Goal: Task Accomplishment & Management: Use online tool/utility

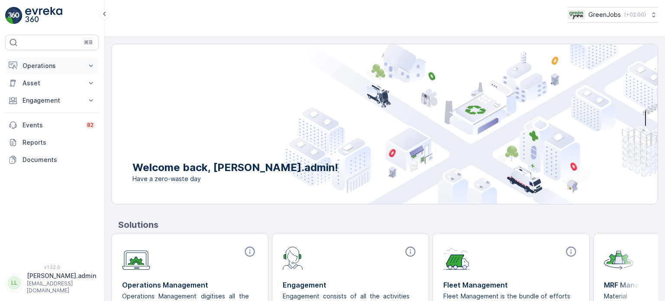
click at [43, 64] on p "Operations" at bounding box center [52, 65] width 59 height 9
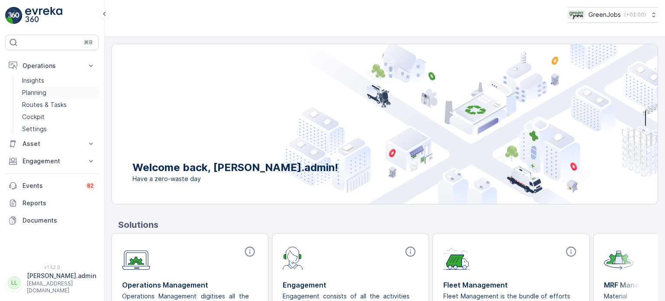
click at [43, 91] on p "Planning" at bounding box center [34, 92] width 24 height 9
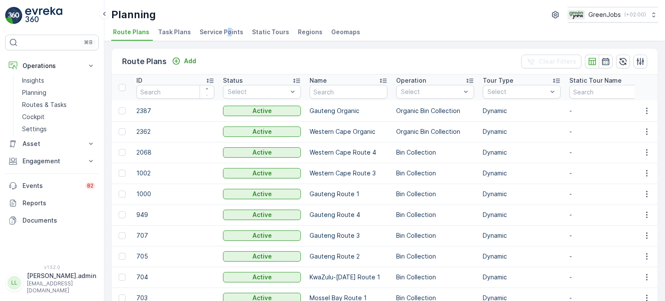
click at [225, 33] on span "Service Points" at bounding box center [221, 32] width 44 height 9
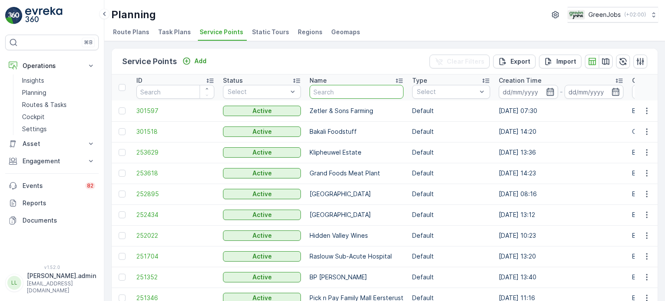
click at [362, 93] on input "text" at bounding box center [356, 92] width 94 height 14
type input "garsf"
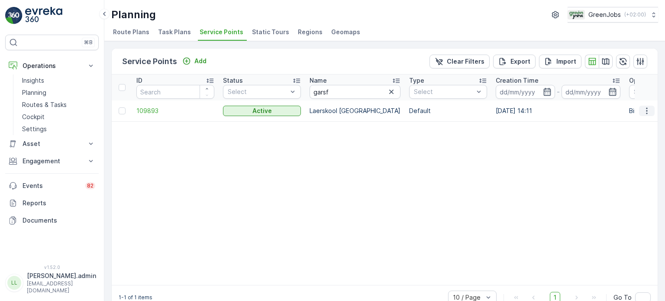
click at [646, 113] on icon "button" at bounding box center [646, 110] width 1 height 6
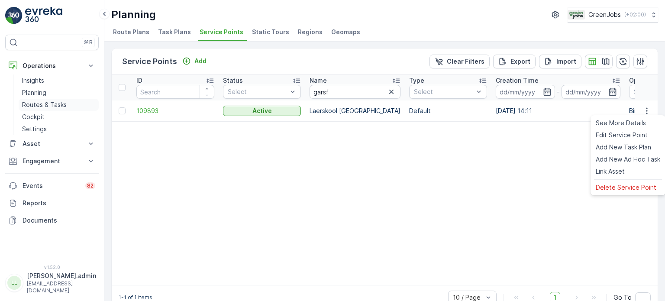
click at [51, 104] on p "Routes & Tasks" at bounding box center [44, 104] width 45 height 9
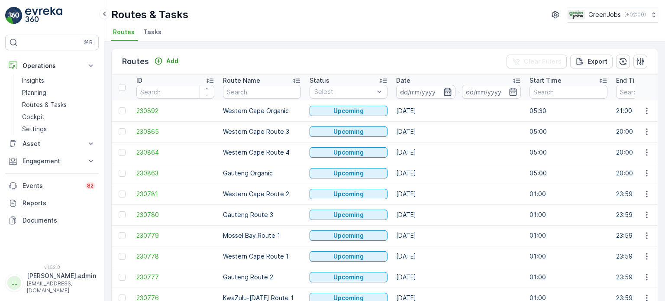
click at [449, 91] on icon "button" at bounding box center [447, 91] width 9 height 9
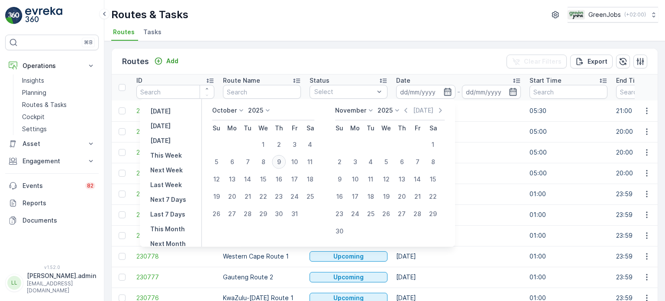
click at [283, 160] on div "9" at bounding box center [279, 162] width 14 height 14
type input "[DATE]"
click at [283, 160] on div "9" at bounding box center [279, 162] width 14 height 14
type input "[DATE]"
click at [283, 160] on div "9" at bounding box center [279, 162] width 14 height 14
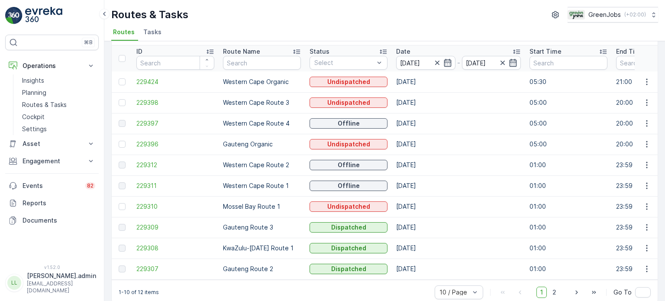
scroll to position [43, 0]
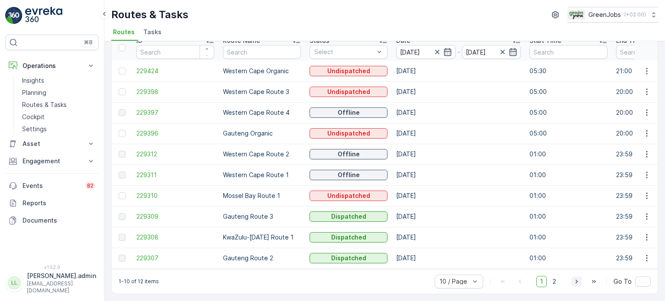
click at [575, 282] on icon "button" at bounding box center [576, 281] width 9 height 9
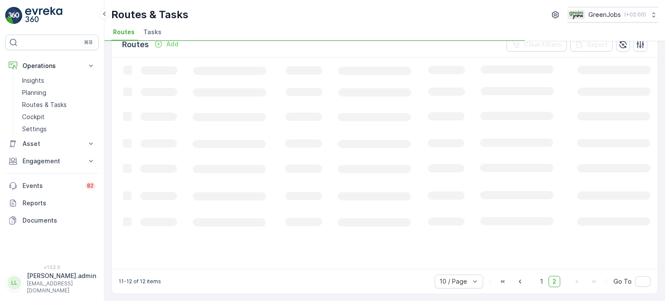
scroll to position [16, 0]
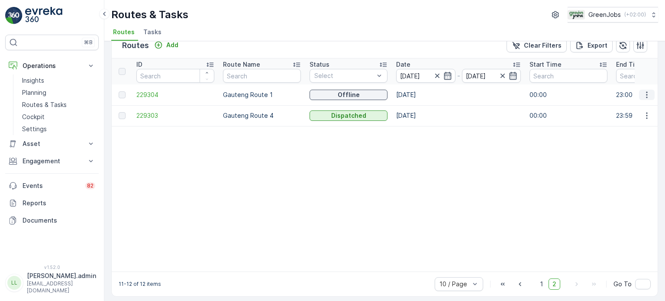
click at [643, 97] on icon "button" at bounding box center [646, 94] width 9 height 9
click at [621, 102] on div "See More Details" at bounding box center [631, 107] width 67 height 12
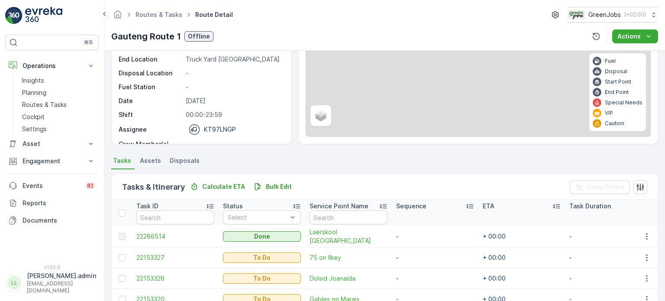
scroll to position [216, 0]
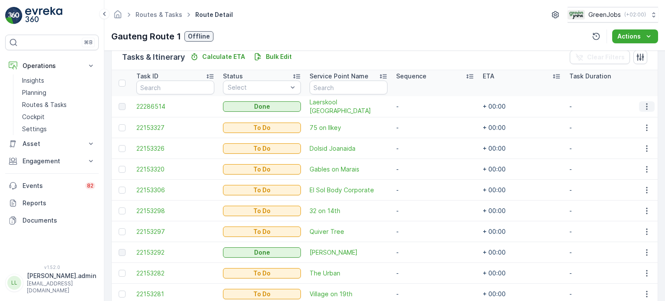
click at [642, 103] on icon "button" at bounding box center [646, 106] width 9 height 9
click at [635, 117] on span "See More Details" at bounding box center [636, 118] width 50 height 9
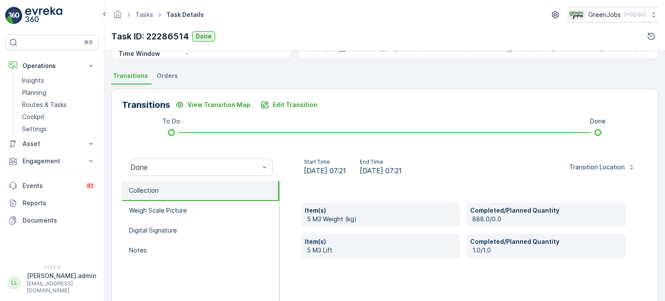
scroll to position [173, 0]
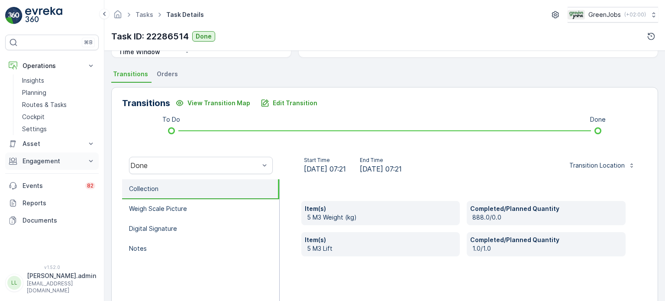
click at [40, 160] on p "Engagement" at bounding box center [52, 161] width 59 height 9
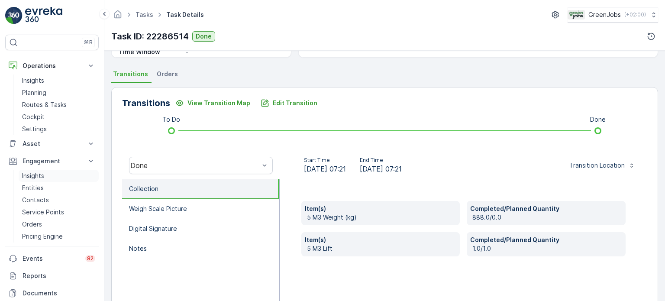
click at [39, 172] on p "Insights" at bounding box center [33, 175] width 22 height 9
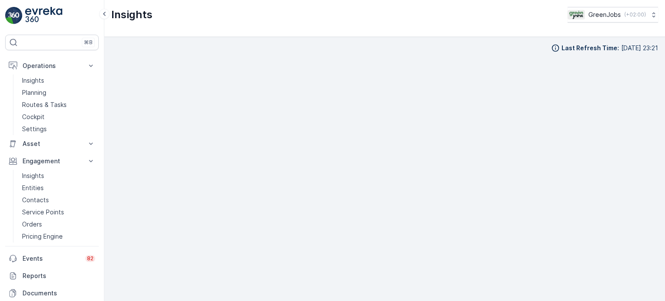
scroll to position [7, 0]
click at [42, 106] on p "Routes & Tasks" at bounding box center [44, 104] width 45 height 9
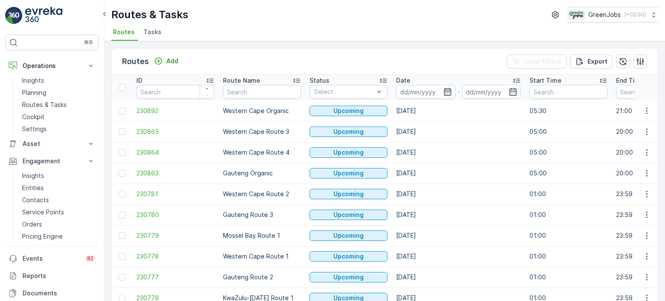
click at [447, 92] on icon "button" at bounding box center [447, 91] width 9 height 9
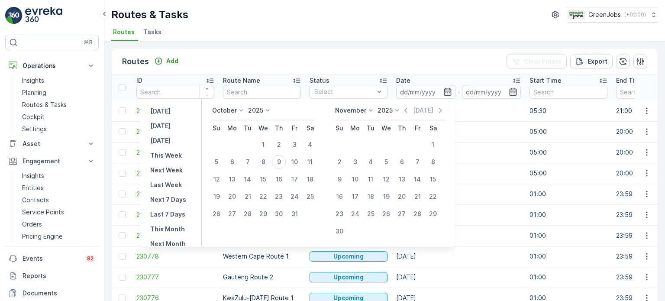
click at [266, 161] on div "8" at bounding box center [263, 162] width 14 height 14
type input "[DATE]"
click at [266, 161] on div "8" at bounding box center [263, 162] width 14 height 14
type input "[DATE]"
click at [266, 161] on div "8" at bounding box center [263, 162] width 14 height 14
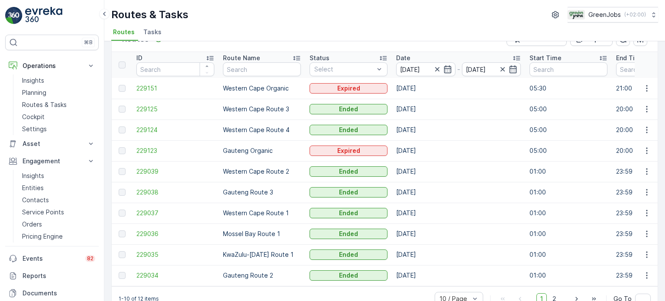
scroll to position [43, 0]
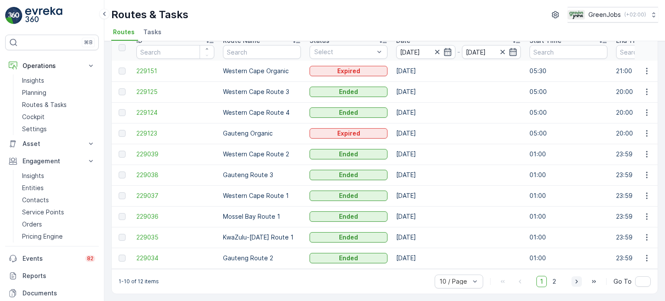
click at [576, 283] on icon "button" at bounding box center [576, 281] width 9 height 9
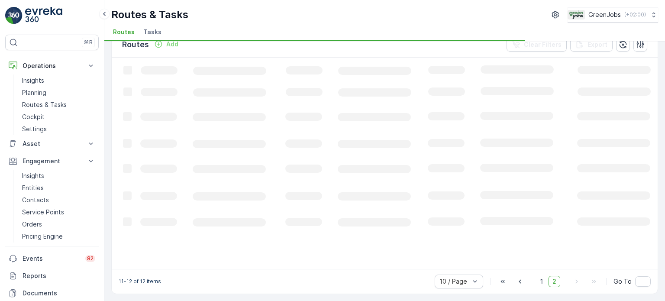
scroll to position [16, 0]
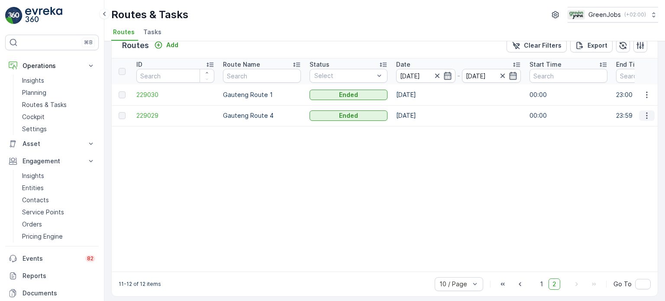
click at [643, 115] on icon "button" at bounding box center [646, 115] width 9 height 9
click at [626, 131] on span "See More Details" at bounding box center [626, 127] width 50 height 9
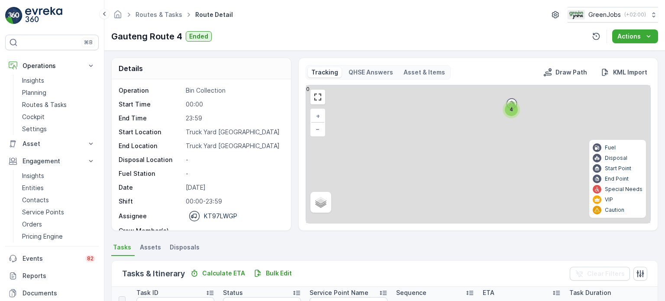
scroll to position [130, 0]
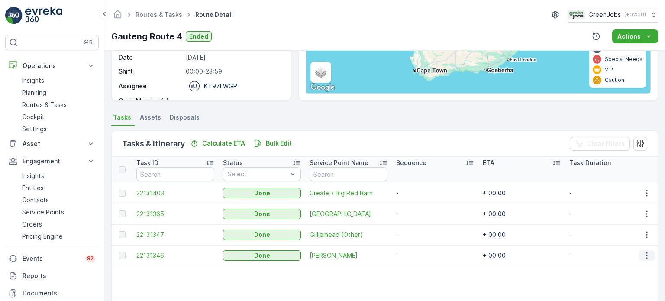
click at [644, 253] on icon "button" at bounding box center [646, 255] width 9 height 9
click at [612, 266] on span "See More Details" at bounding box center [636, 268] width 50 height 9
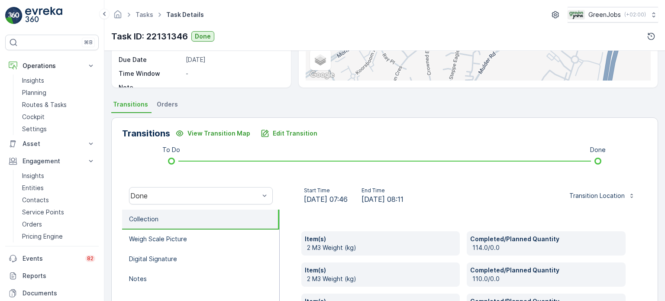
scroll to position [113, 0]
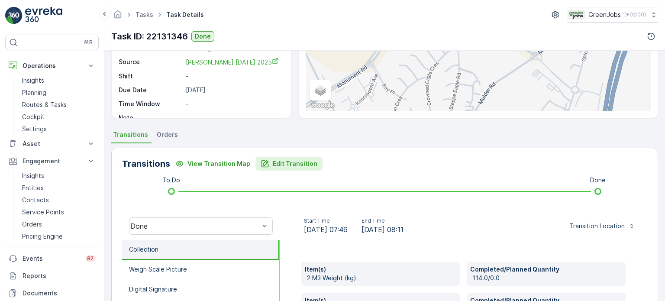
click at [293, 162] on p "Edit Transition" at bounding box center [295, 163] width 45 height 9
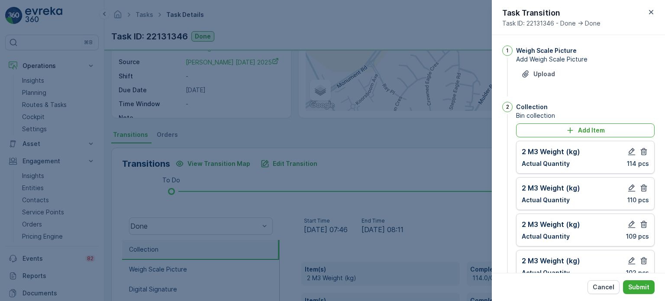
scroll to position [692, 0]
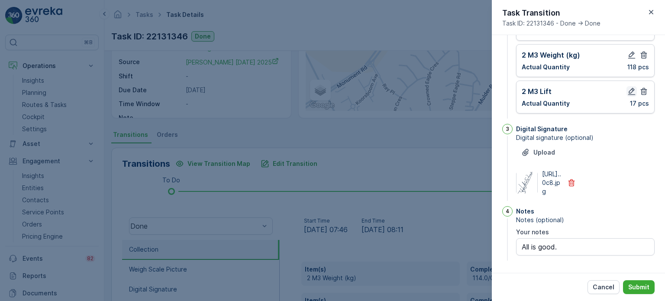
click at [630, 88] on icon "button" at bounding box center [631, 91] width 7 height 7
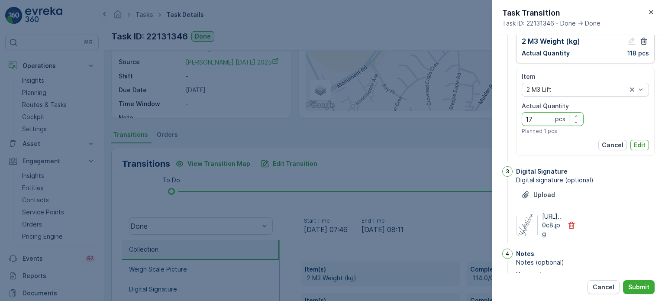
click at [539, 116] on Quantity "17" at bounding box center [552, 119] width 62 height 14
type Quantity "18"
click at [637, 141] on p "Edit" at bounding box center [640, 145] width 12 height 9
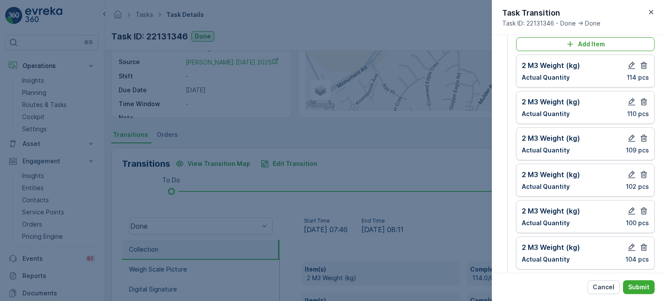
scroll to position [0, 0]
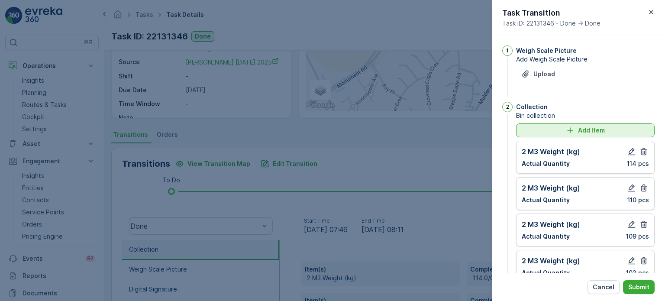
click at [545, 128] on div "Add Item" at bounding box center [585, 130] width 128 height 9
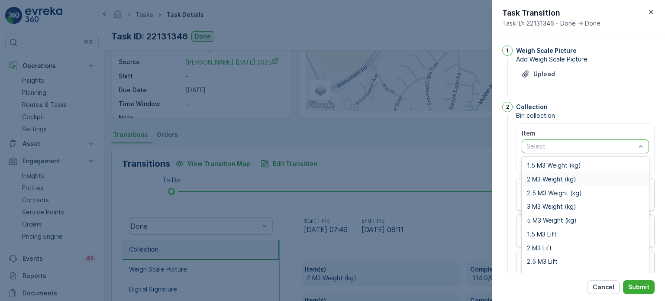
click at [545, 179] on span "2 M3 Weight (kg)" at bounding box center [551, 179] width 49 height 7
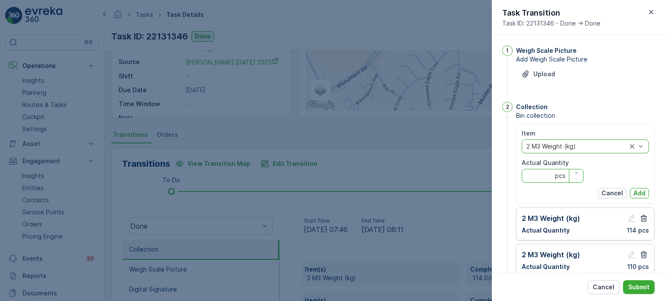
click at [542, 174] on Quantity "Actual Quantity" at bounding box center [552, 176] width 62 height 14
type Quantity "128"
click at [640, 193] on p "Add" at bounding box center [639, 193] width 12 height 9
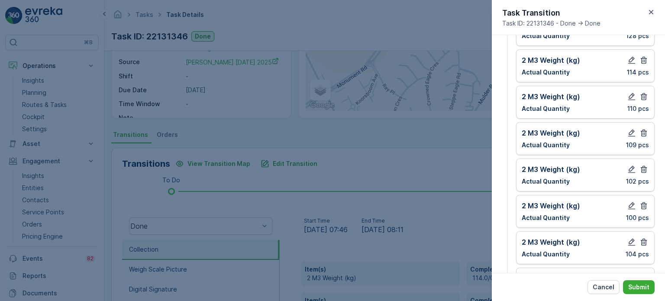
scroll to position [130, 0]
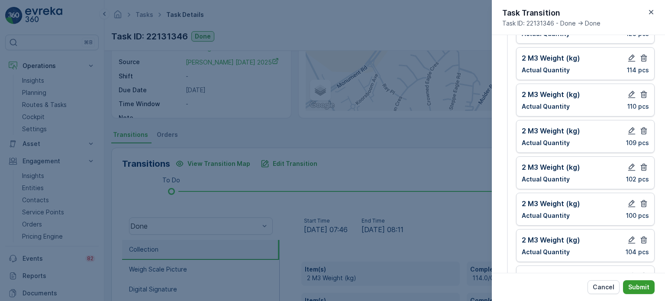
click at [631, 285] on p "Submit" at bounding box center [638, 287] width 21 height 9
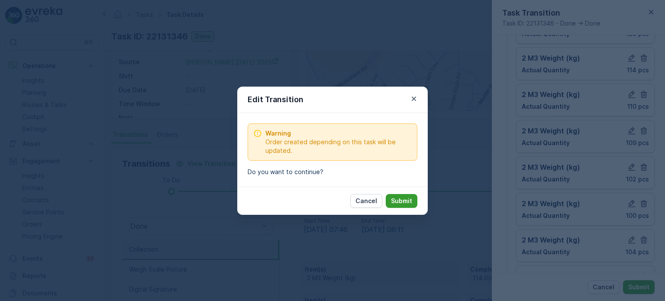
click at [398, 198] on p "Submit" at bounding box center [401, 200] width 21 height 9
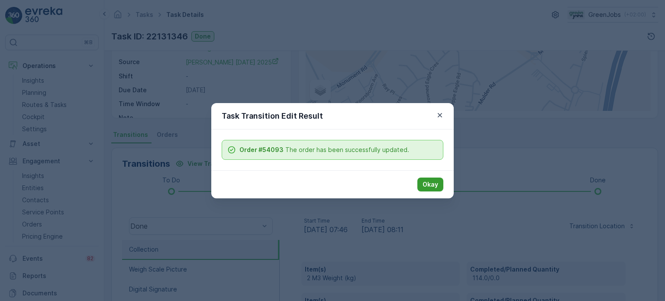
click at [433, 181] on p "Okay" at bounding box center [430, 184] width 16 height 9
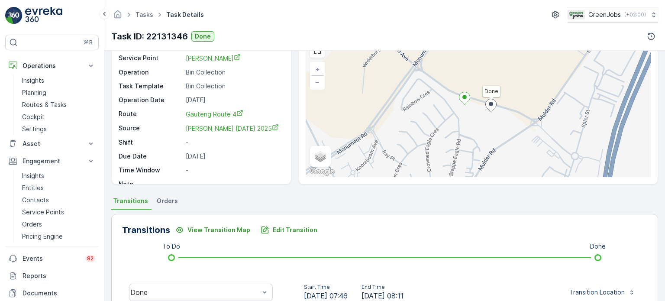
scroll to position [0, 0]
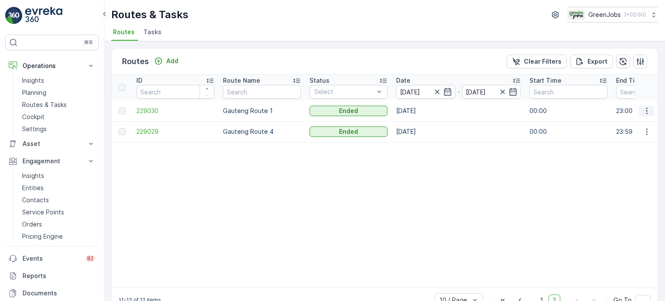
click at [643, 107] on icon "button" at bounding box center [646, 110] width 9 height 9
click at [630, 123] on span "See More Details" at bounding box center [626, 123] width 50 height 9
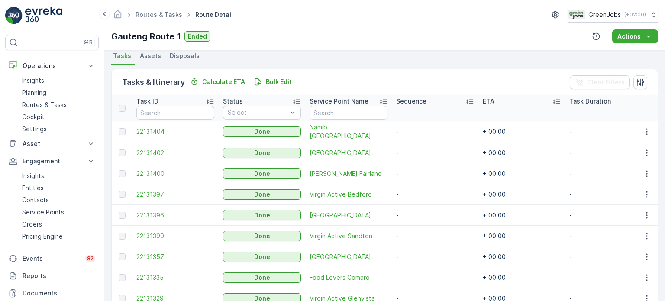
scroll to position [216, 0]
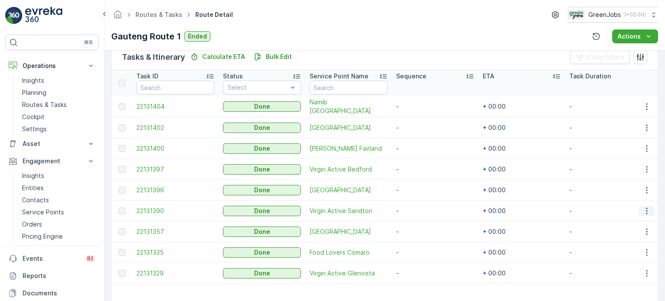
click at [646, 209] on icon "button" at bounding box center [646, 210] width 1 height 6
click at [632, 220] on span "See More Details" at bounding box center [636, 223] width 50 height 9
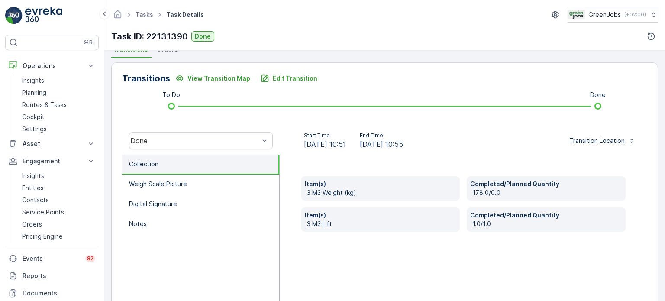
scroll to position [216, 0]
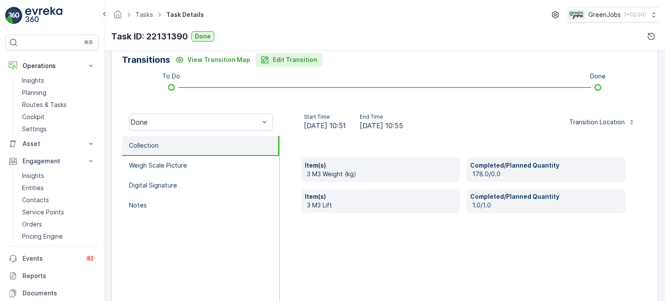
click at [294, 58] on p "Edit Transition" at bounding box center [295, 59] width 45 height 9
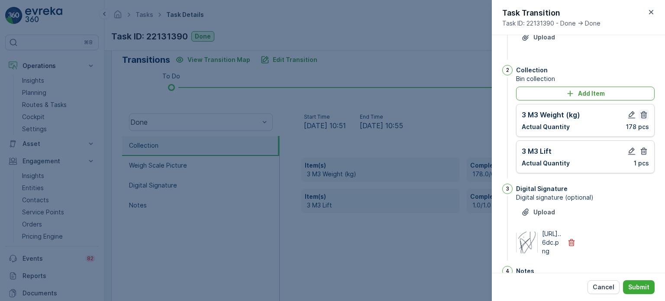
scroll to position [26, 0]
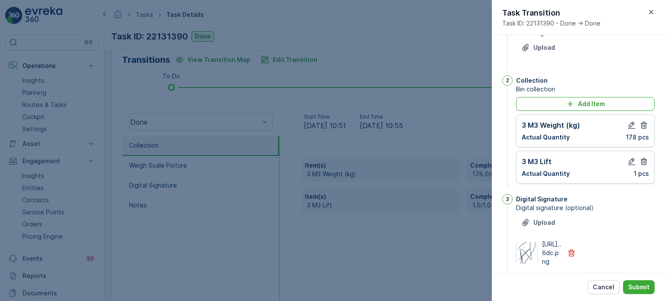
click at [640, 119] on div "3 M3 Weight (kg) Actual Quantity 178 pcs" at bounding box center [585, 130] width 138 height 33
click at [640, 121] on icon "button" at bounding box center [643, 125] width 9 height 9
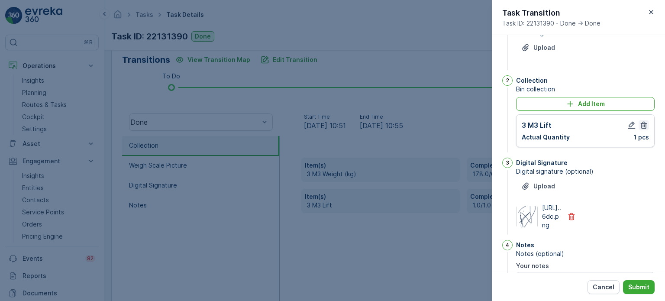
click at [641, 122] on icon "button" at bounding box center [643, 125] width 6 height 7
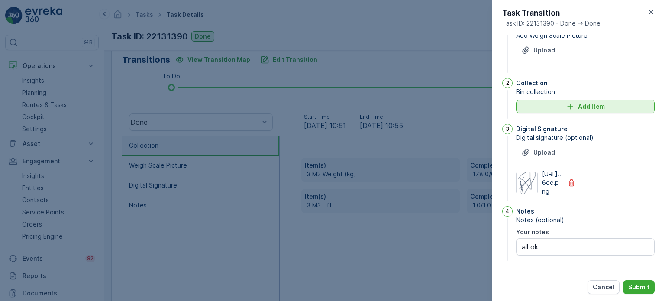
click at [583, 106] on p "Add Item" at bounding box center [591, 106] width 27 height 9
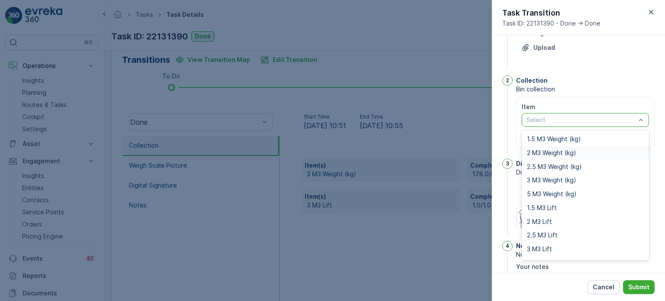
click at [533, 152] on span "2 M3 Weight (kg)" at bounding box center [551, 152] width 49 height 7
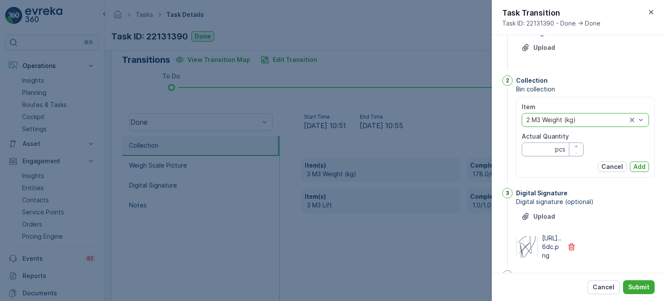
click at [538, 149] on Quantity "Actual Quantity" at bounding box center [552, 149] width 62 height 14
type Quantity "178"
click at [634, 164] on p "Add" at bounding box center [639, 166] width 12 height 9
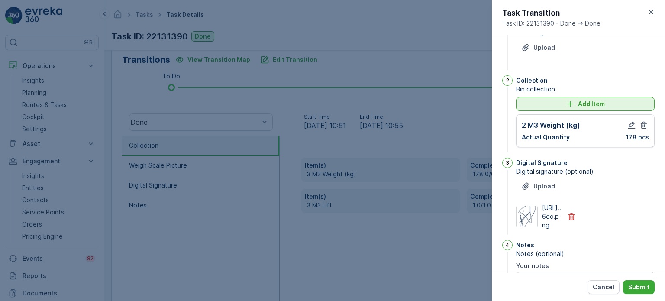
click at [569, 104] on icon "Add Item" at bounding box center [570, 104] width 6 height 6
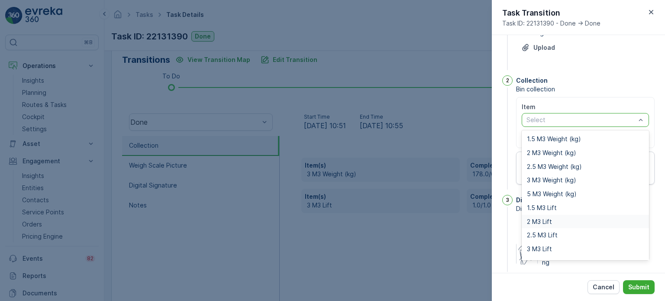
click at [543, 221] on span "2 M3 Lift" at bounding box center [539, 221] width 25 height 7
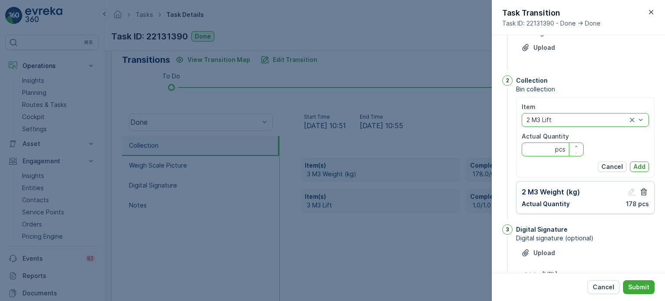
click at [531, 148] on Quantity "Actual Quantity" at bounding box center [552, 149] width 62 height 14
type Quantity "1"
click at [634, 163] on p "Add" at bounding box center [639, 166] width 12 height 9
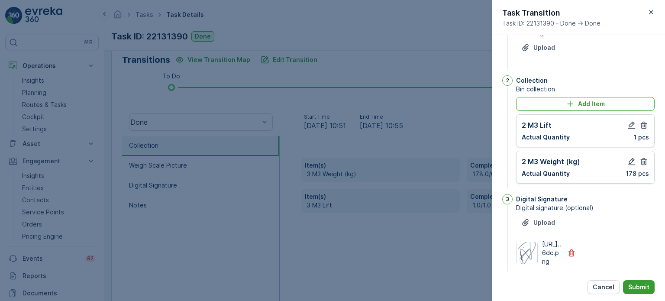
click at [647, 289] on p "Submit" at bounding box center [638, 287] width 21 height 9
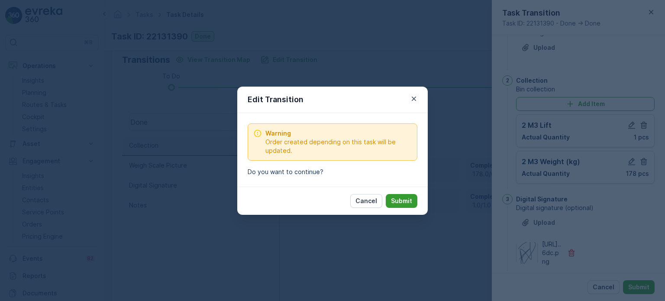
click at [412, 197] on button "Submit" at bounding box center [402, 201] width 32 height 14
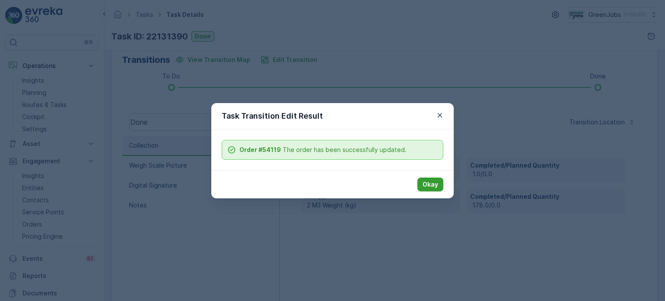
click at [425, 182] on p "Okay" at bounding box center [430, 184] width 16 height 9
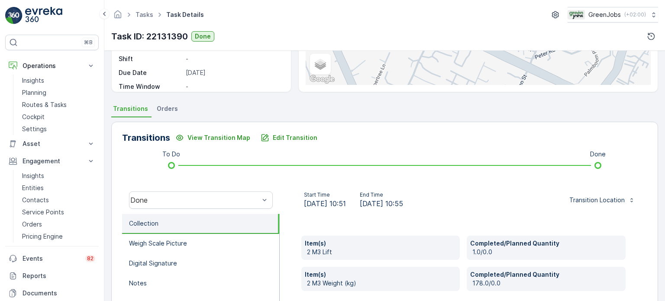
scroll to position [130, 0]
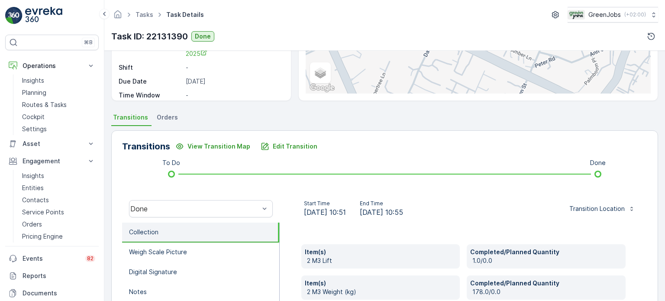
click at [163, 118] on span "Orders" at bounding box center [167, 117] width 21 height 9
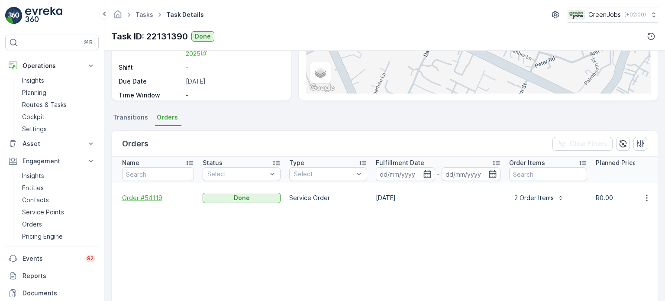
click at [146, 193] on span "Order #54119" at bounding box center [158, 197] width 72 height 9
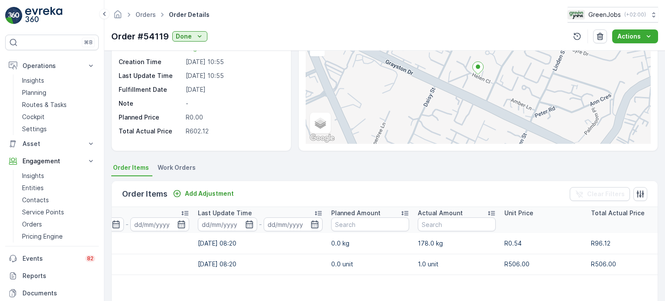
scroll to position [65, 0]
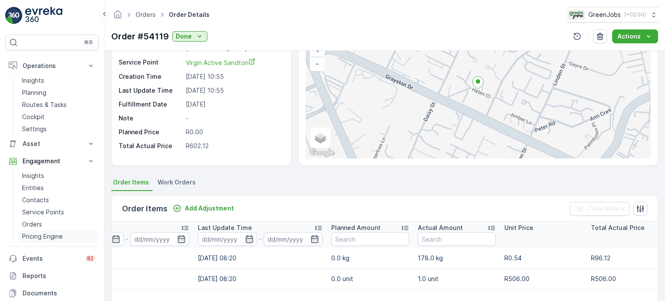
click at [39, 235] on p "Pricing Engine" at bounding box center [42, 236] width 41 height 9
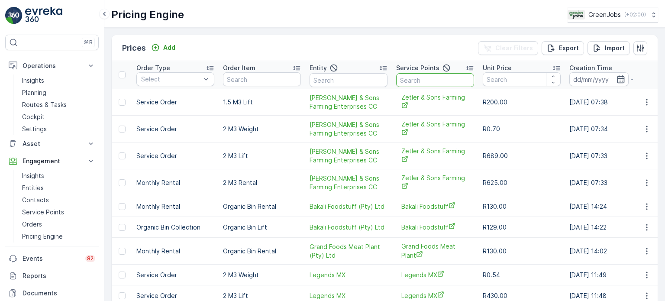
click at [424, 79] on input "text" at bounding box center [435, 80] width 78 height 14
type input "dolsid garde"
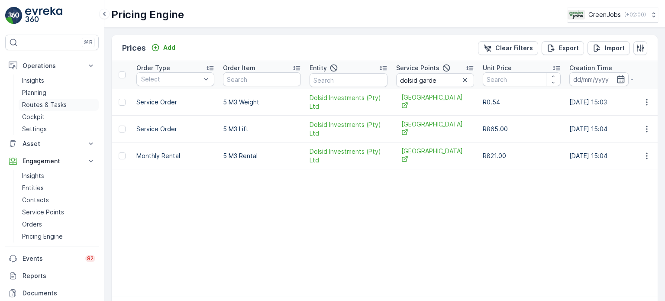
click at [42, 105] on p "Routes & Tasks" at bounding box center [44, 104] width 45 height 9
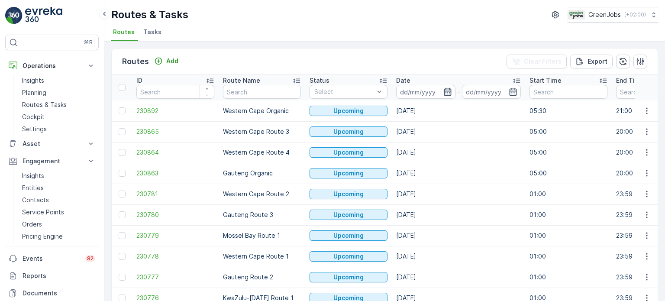
click at [448, 91] on icon "button" at bounding box center [447, 91] width 9 height 9
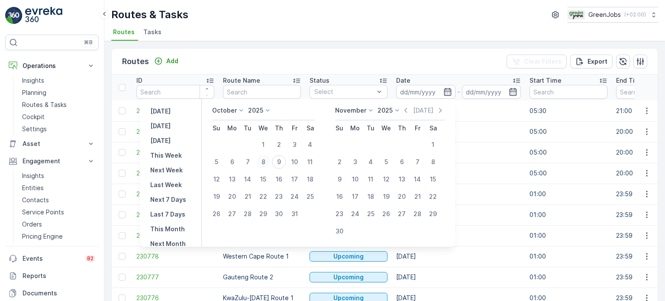
click at [267, 161] on div "8" at bounding box center [263, 162] width 14 height 14
type input "[DATE]"
click at [267, 161] on div "8" at bounding box center [263, 162] width 14 height 14
type input "[DATE]"
click at [267, 161] on div "8" at bounding box center [263, 162] width 14 height 14
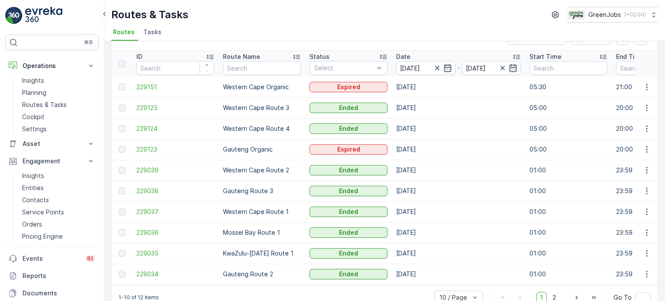
scroll to position [43, 0]
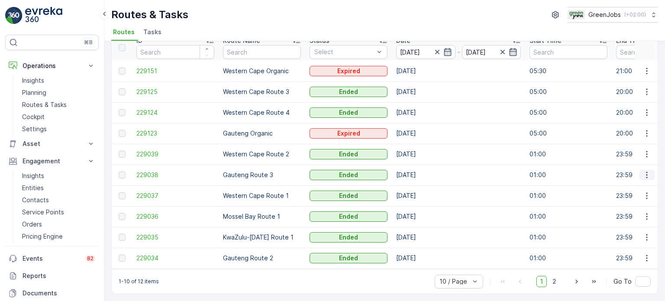
click at [644, 172] on icon "button" at bounding box center [646, 174] width 9 height 9
click at [616, 183] on span "See More Details" at bounding box center [626, 184] width 50 height 9
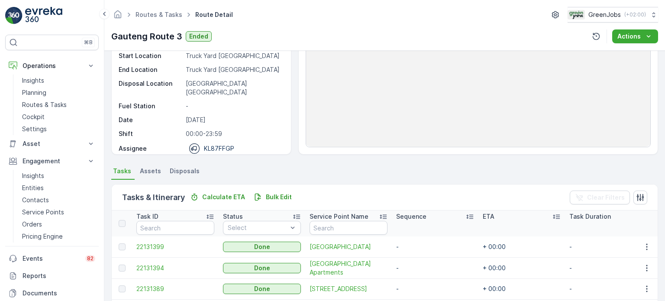
scroll to position [173, 0]
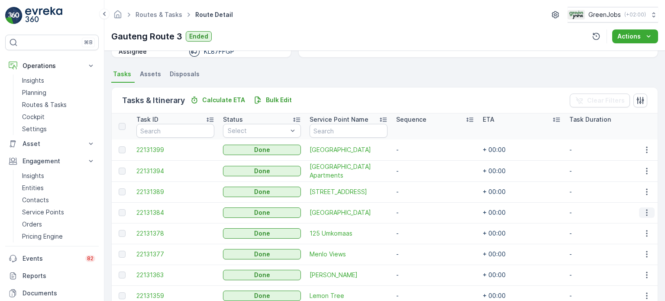
click at [642, 211] on icon "button" at bounding box center [646, 212] width 9 height 9
click at [616, 222] on span "See More Details" at bounding box center [636, 224] width 50 height 9
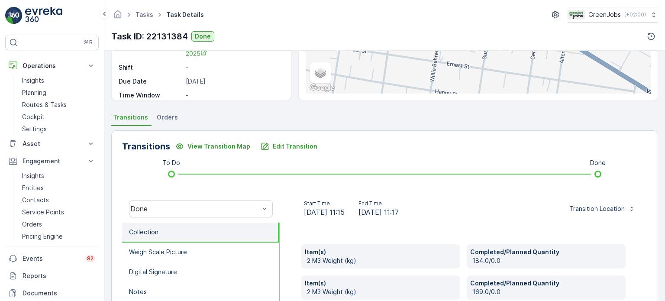
scroll to position [216, 0]
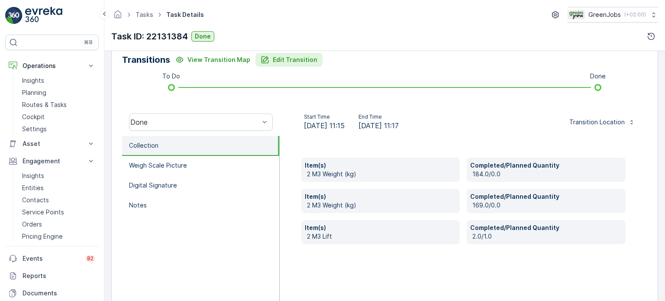
click at [305, 64] on button "Edit Transition" at bounding box center [288, 60] width 67 height 14
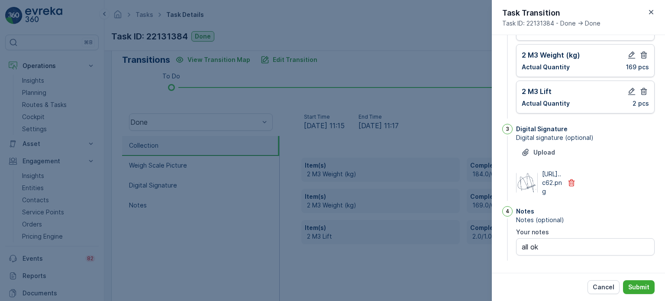
scroll to position [62, 0]
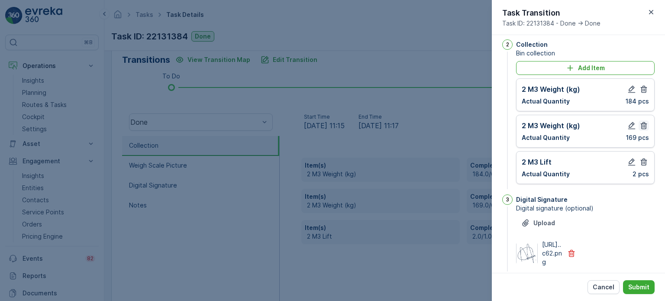
click at [641, 90] on icon "button" at bounding box center [643, 89] width 9 height 9
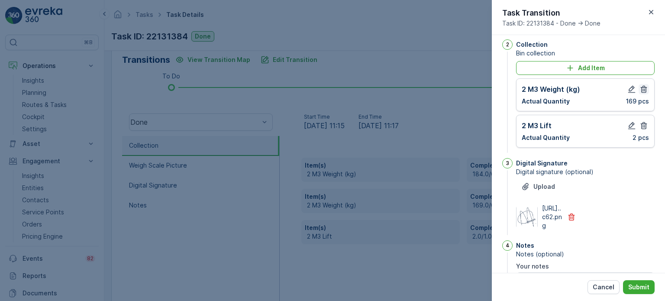
click at [641, 90] on icon "button" at bounding box center [643, 89] width 9 height 9
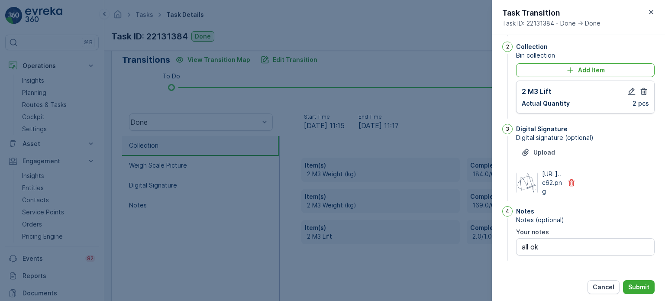
click at [641, 90] on icon "button" at bounding box center [643, 91] width 9 height 9
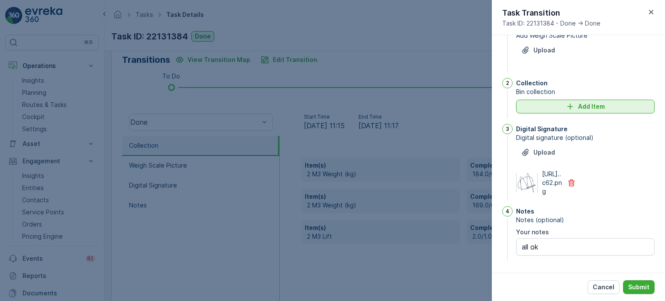
click at [583, 102] on p "Add Item" at bounding box center [591, 106] width 27 height 9
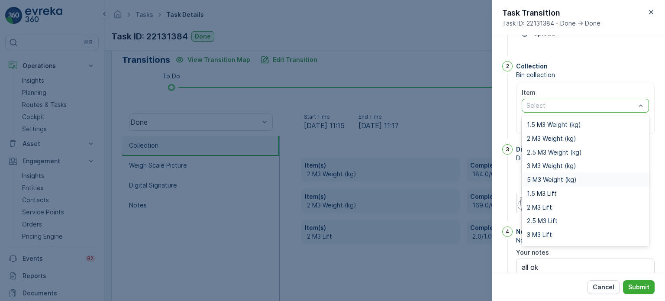
click at [545, 178] on span "5 M3 Weight (kg)" at bounding box center [552, 179] width 50 height 7
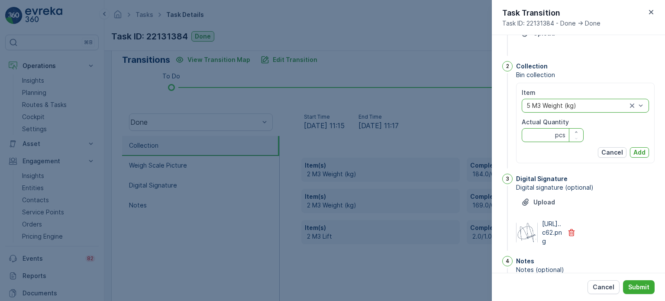
click at [545, 131] on Quantity "Actual Quantity" at bounding box center [552, 135] width 62 height 14
type Quantity "184"
click at [637, 154] on p "Add" at bounding box center [639, 152] width 12 height 9
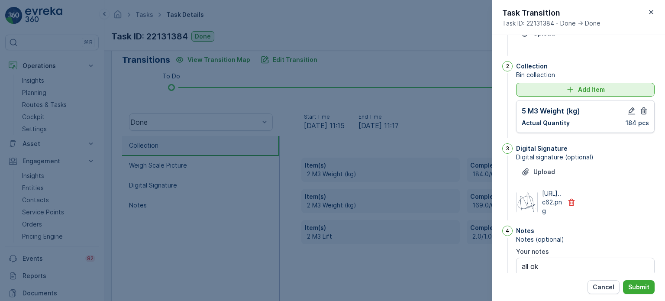
click at [564, 92] on div "Add Item" at bounding box center [585, 89] width 128 height 9
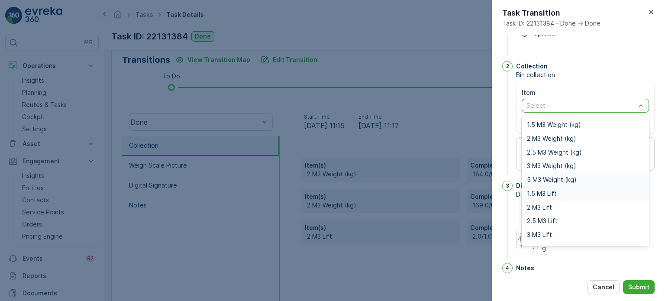
scroll to position [11, 0]
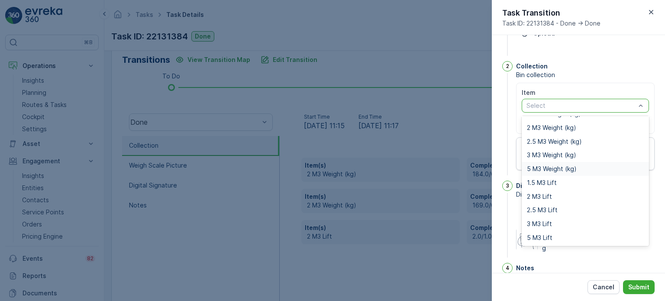
click at [538, 165] on span "5 M3 Weight (kg)" at bounding box center [552, 168] width 50 height 7
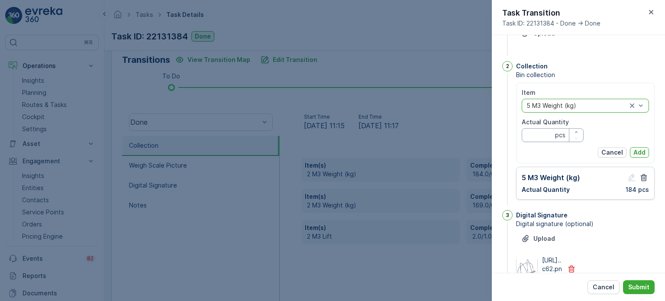
click at [528, 138] on Quantity "Actual Quantity" at bounding box center [552, 135] width 62 height 14
type Quantity "169"
click at [637, 148] on p "Add" at bounding box center [639, 152] width 12 height 9
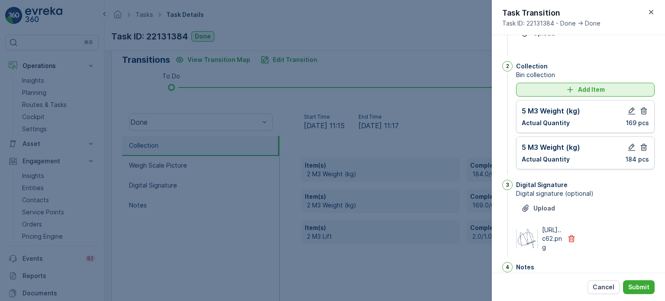
click at [580, 87] on p "Add Item" at bounding box center [591, 89] width 27 height 9
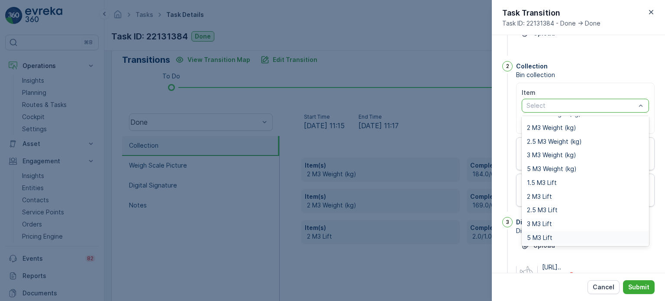
click at [544, 235] on span "5 M3 Lift" at bounding box center [540, 237] width 26 height 7
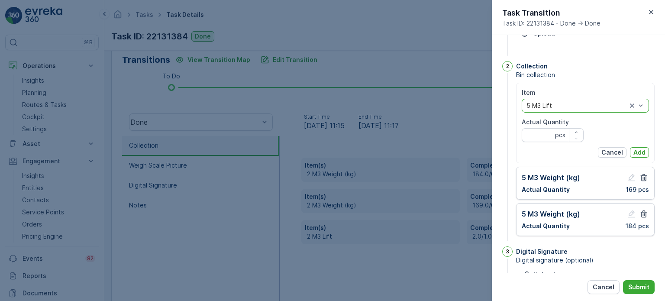
click at [529, 140] on Quantity "Actual Quantity" at bounding box center [552, 135] width 62 height 14
type Quantity "2"
click at [641, 148] on p "Add" at bounding box center [639, 152] width 12 height 9
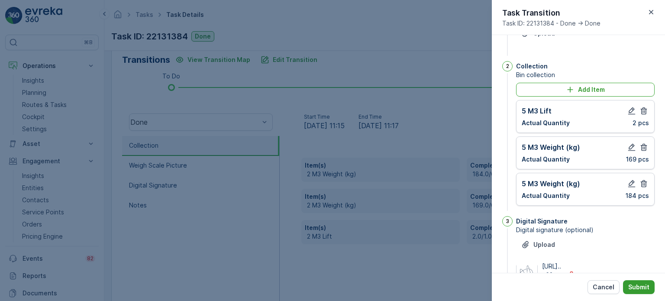
click at [644, 286] on p "Submit" at bounding box center [638, 287] width 21 height 9
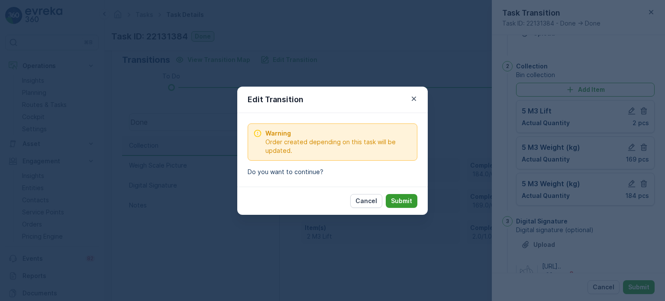
click at [409, 201] on p "Submit" at bounding box center [401, 200] width 21 height 9
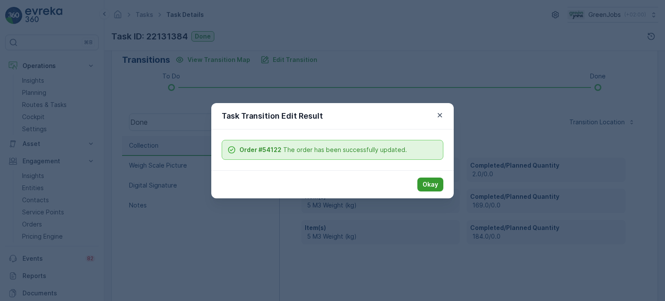
click at [432, 185] on p "Okay" at bounding box center [430, 184] width 16 height 9
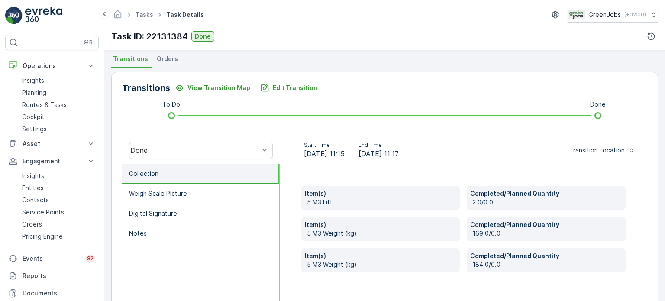
scroll to position [130, 0]
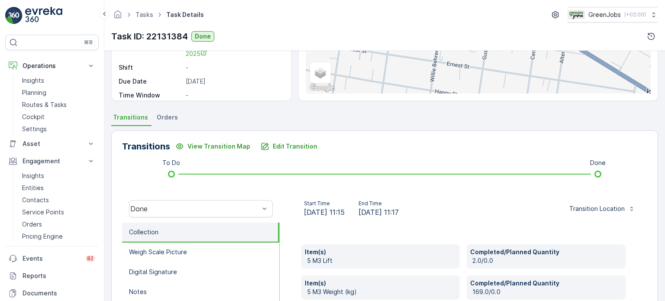
click at [164, 119] on span "Orders" at bounding box center [167, 117] width 21 height 9
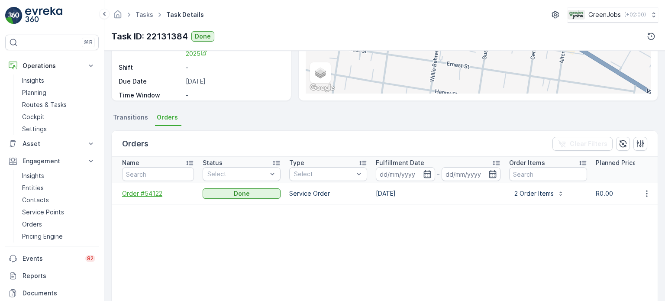
click at [140, 193] on span "Order #54122" at bounding box center [158, 193] width 72 height 9
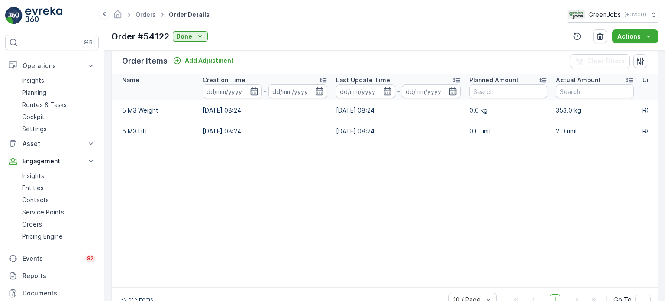
scroll to position [216, 0]
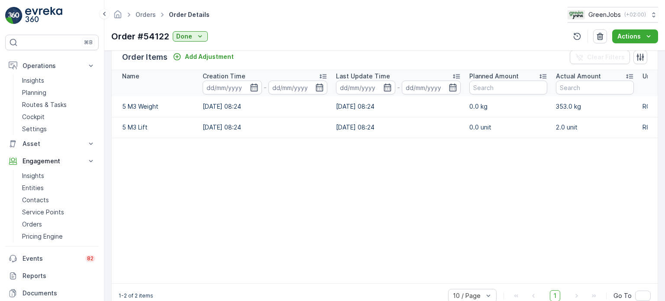
drag, startPoint x: 511, startPoint y: 282, endPoint x: 623, endPoint y: 273, distance: 112.0
click at [623, 273] on table "Name Creation Time - Last Update Time - Planned Amount Actual Amount Unit Price…" at bounding box center [467, 176] width 710 height 213
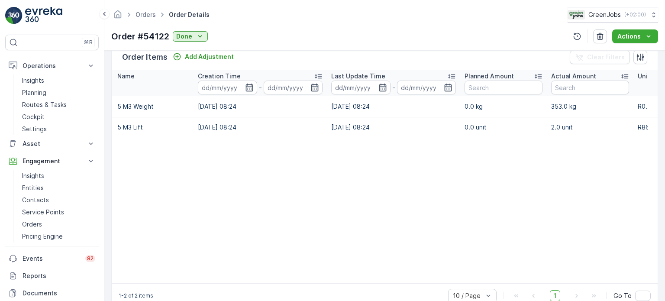
scroll to position [0, 3]
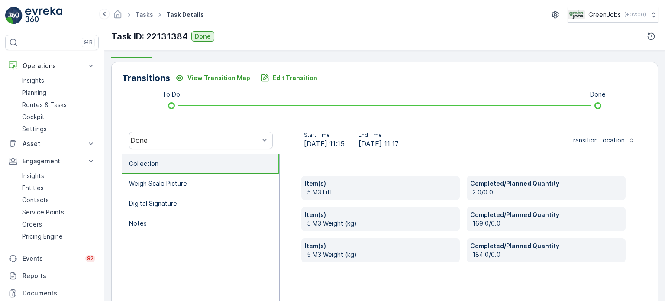
scroll to position [114, 0]
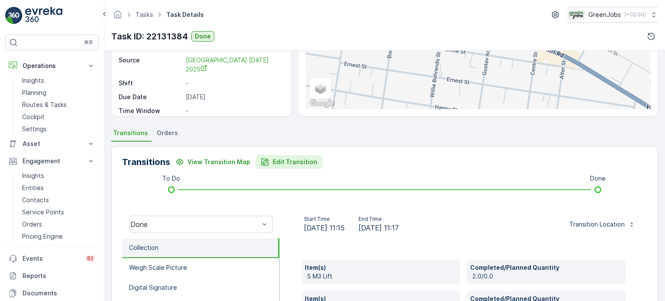
click at [291, 161] on p "Edit Transition" at bounding box center [295, 162] width 45 height 9
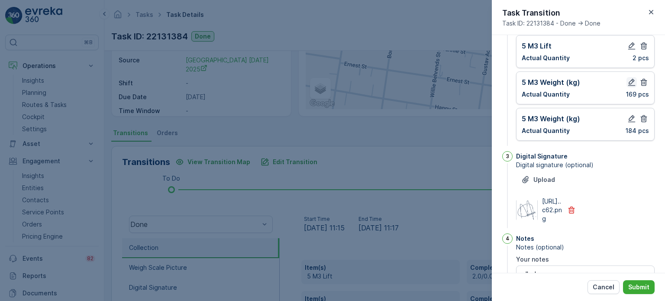
scroll to position [62, 0]
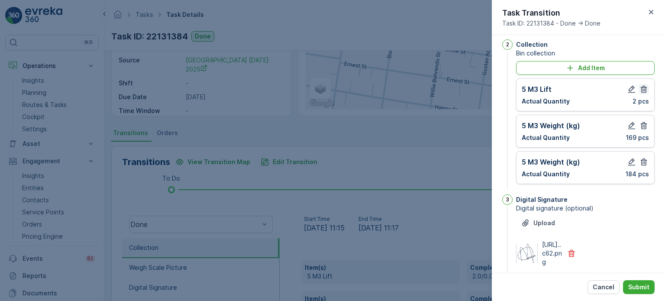
click at [642, 88] on icon "button" at bounding box center [643, 89] width 9 height 9
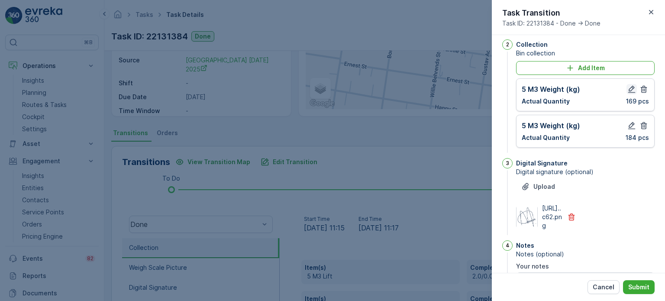
click at [628, 88] on icon "button" at bounding box center [631, 89] width 9 height 9
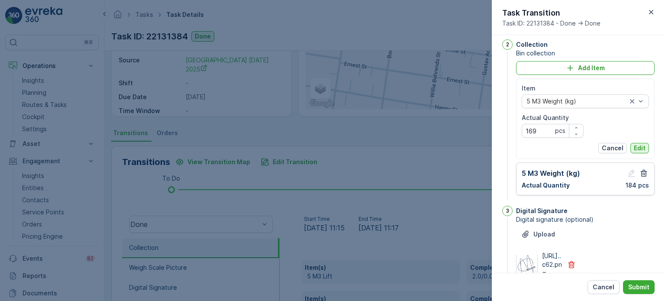
click at [635, 145] on p "Edit" at bounding box center [640, 148] width 12 height 9
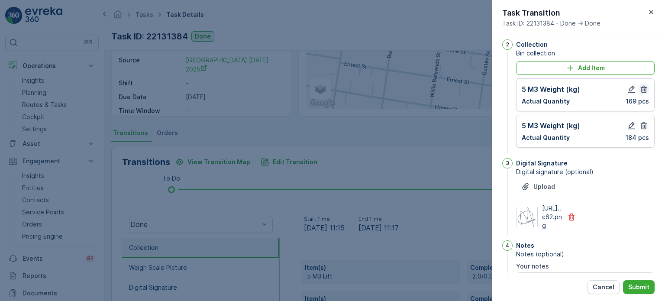
click at [642, 90] on icon "button" at bounding box center [643, 89] width 9 height 9
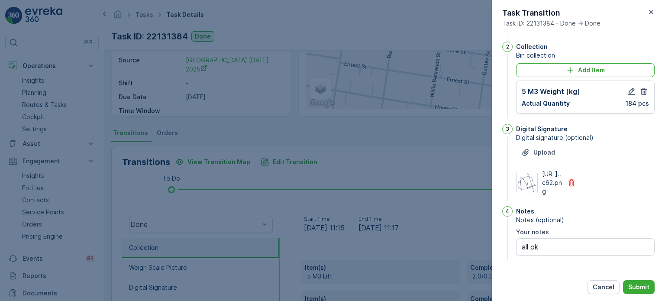
click at [642, 90] on icon "button" at bounding box center [643, 91] width 9 height 9
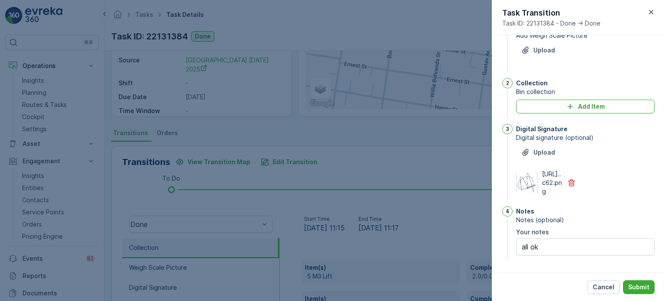
scroll to position [41, 0]
click at [550, 100] on button "Add Item" at bounding box center [585, 107] width 138 height 14
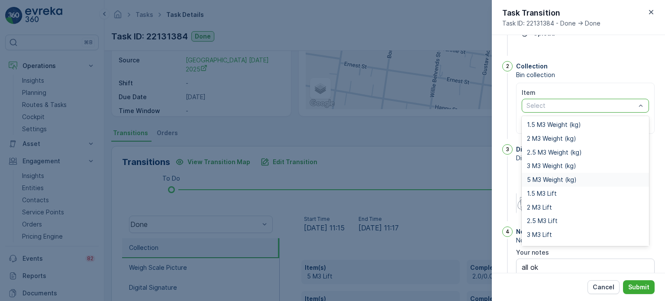
drag, startPoint x: 548, startPoint y: 182, endPoint x: 561, endPoint y: 157, distance: 28.1
click at [549, 182] on span "5 M3 Weight (kg)" at bounding box center [552, 179] width 50 height 7
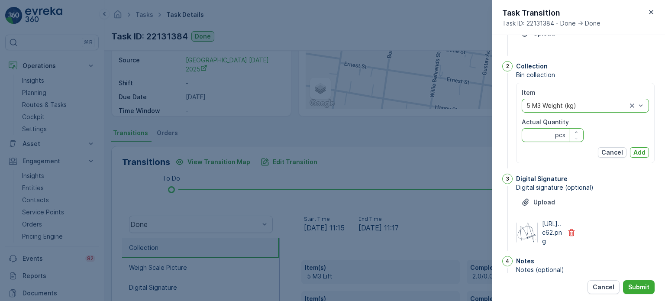
click at [550, 136] on Quantity "Actual Quantity" at bounding box center [552, 135] width 62 height 14
type Quantity "353"
click at [639, 153] on p "Add" at bounding box center [639, 152] width 12 height 9
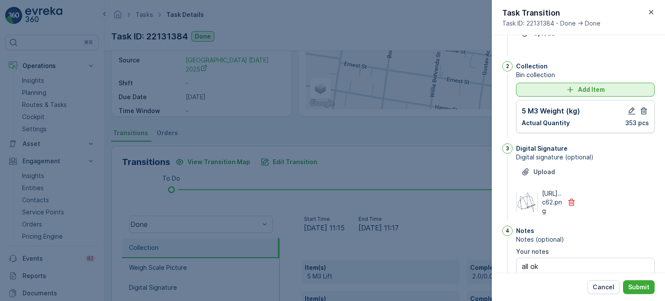
click at [572, 90] on icon "Add Item" at bounding box center [570, 89] width 9 height 9
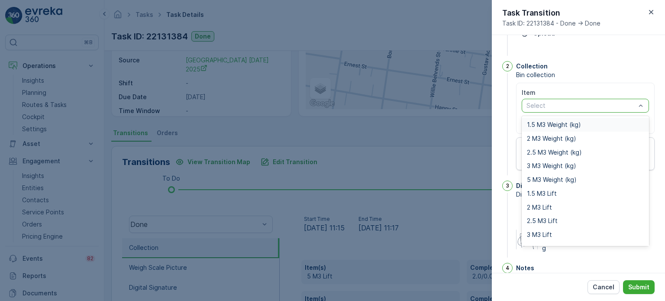
click at [562, 107] on div at bounding box center [580, 105] width 111 height 7
click at [574, 108] on div at bounding box center [580, 105] width 111 height 7
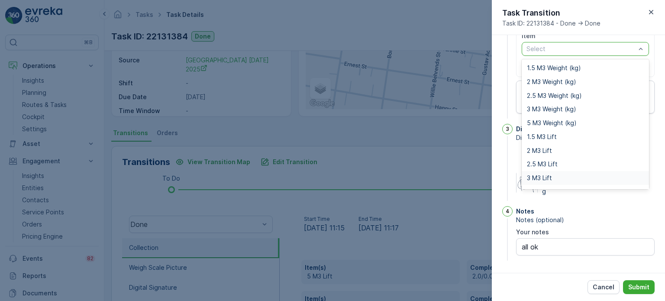
scroll to position [11, 0]
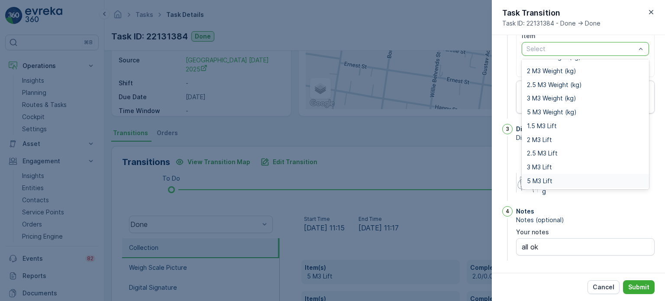
click at [544, 177] on span "5 M3 Lift" at bounding box center [540, 180] width 26 height 7
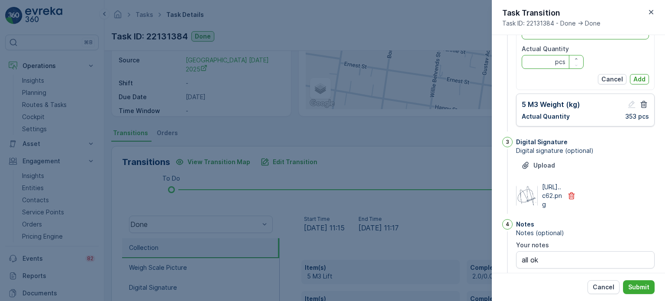
click at [533, 61] on Quantity "Actual Quantity" at bounding box center [552, 62] width 62 height 14
type Quantity "1"
click at [643, 77] on p "Add" at bounding box center [639, 79] width 12 height 9
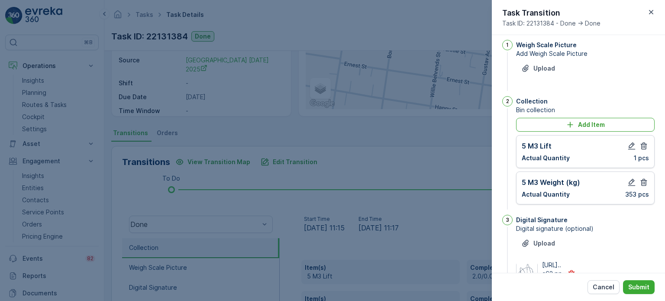
scroll to position [0, 0]
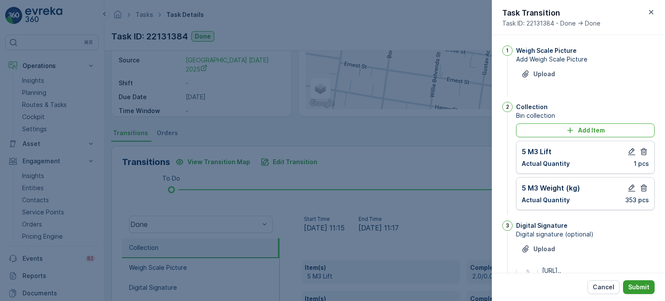
click at [640, 283] on p "Submit" at bounding box center [638, 287] width 21 height 9
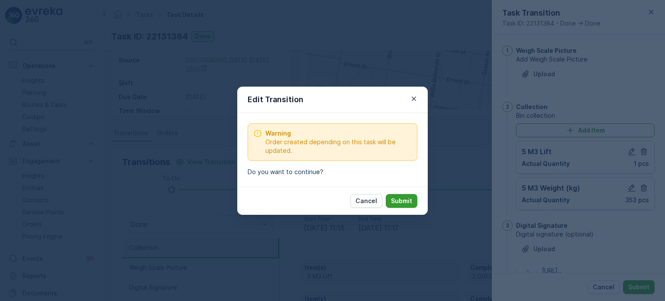
click at [414, 199] on button "Submit" at bounding box center [402, 201] width 32 height 14
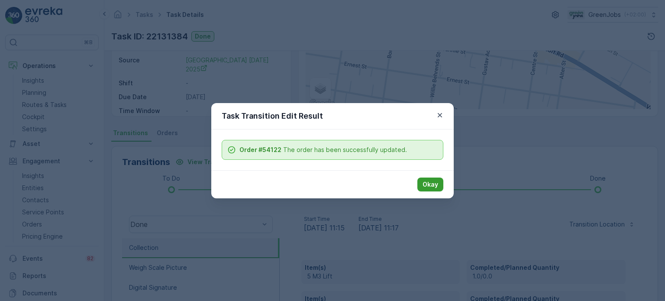
click at [429, 183] on p "Okay" at bounding box center [430, 184] width 16 height 9
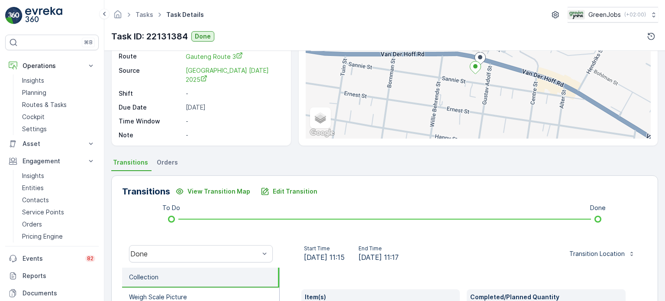
scroll to position [201, 0]
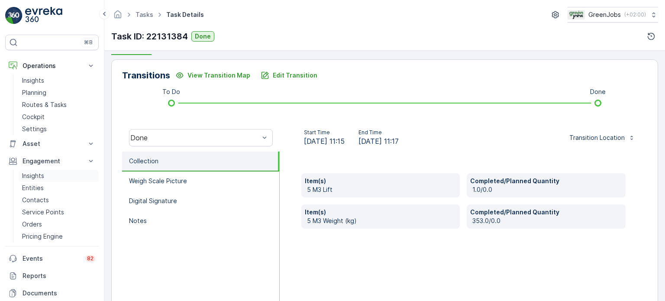
click at [26, 178] on p "Insights" at bounding box center [33, 175] width 22 height 9
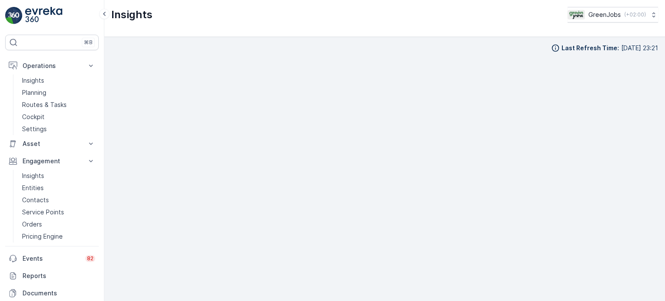
scroll to position [7, 0]
click at [55, 102] on p "Routes & Tasks" at bounding box center [44, 104] width 45 height 9
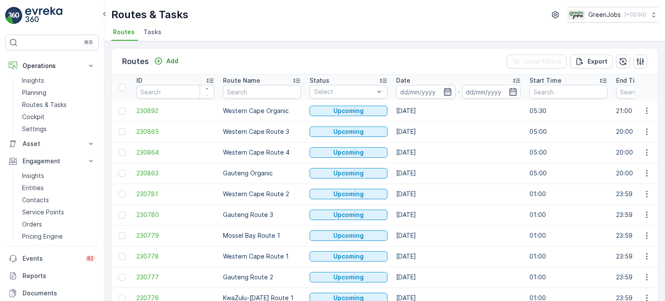
click at [444, 94] on icon "button" at bounding box center [447, 92] width 7 height 8
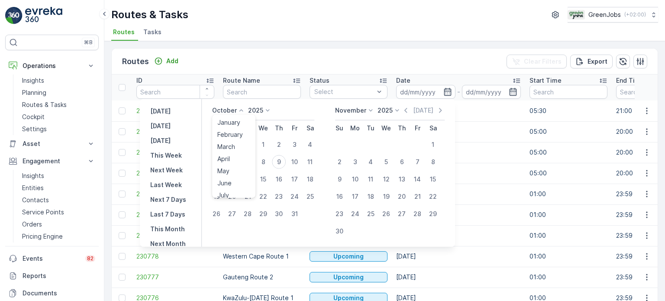
click at [240, 111] on icon at bounding box center [241, 110] width 9 height 9
click at [242, 177] on span "September" at bounding box center [233, 176] width 33 height 9
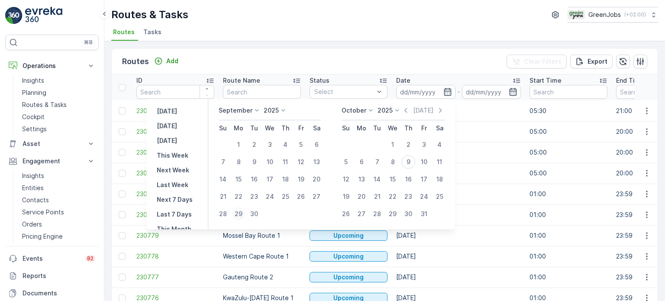
click at [239, 211] on div "29" at bounding box center [239, 214] width 14 height 14
type input "[DATE]"
click at [239, 211] on div "29" at bounding box center [239, 214] width 14 height 14
type input "[DATE]"
click at [239, 211] on div "29" at bounding box center [239, 214] width 14 height 14
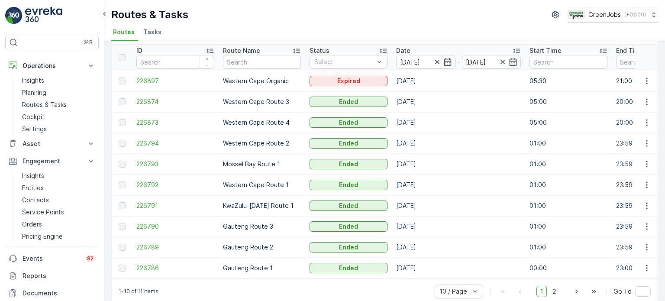
scroll to position [43, 0]
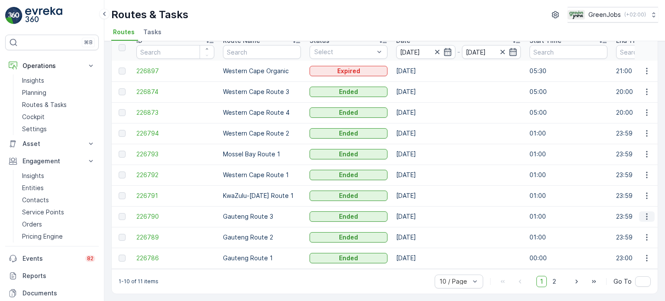
click at [644, 212] on icon "button" at bounding box center [646, 216] width 9 height 9
click at [628, 222] on span "See More Details" at bounding box center [626, 225] width 50 height 9
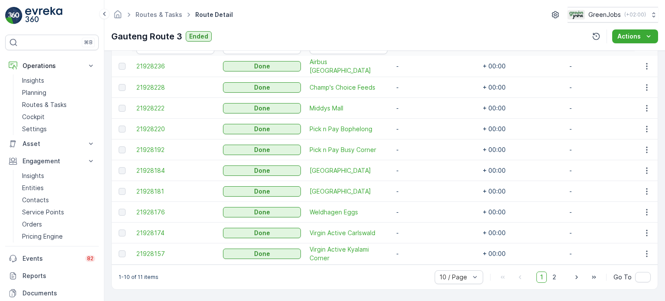
scroll to position [260, 0]
click at [648, 189] on icon "button" at bounding box center [646, 191] width 9 height 9
click at [632, 196] on span "See More Details" at bounding box center [636, 200] width 50 height 9
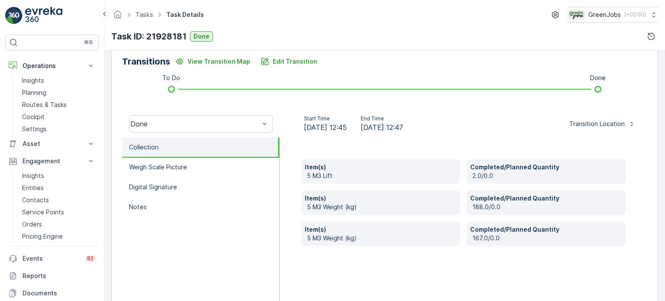
scroll to position [216, 0]
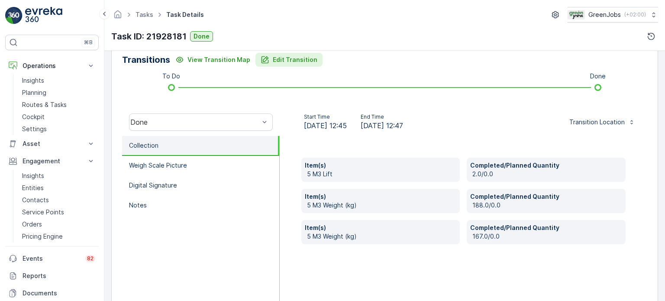
click at [283, 58] on p "Edit Transition" at bounding box center [295, 59] width 45 height 9
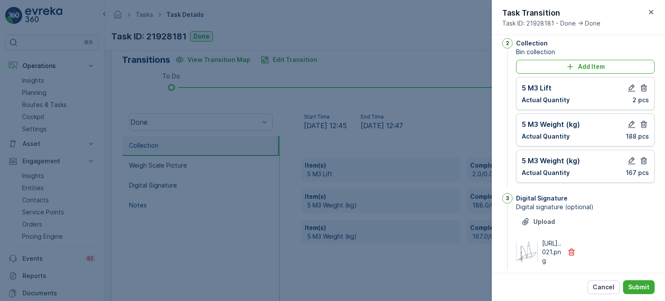
scroll to position [62, 0]
click at [641, 90] on icon "button" at bounding box center [643, 89] width 9 height 9
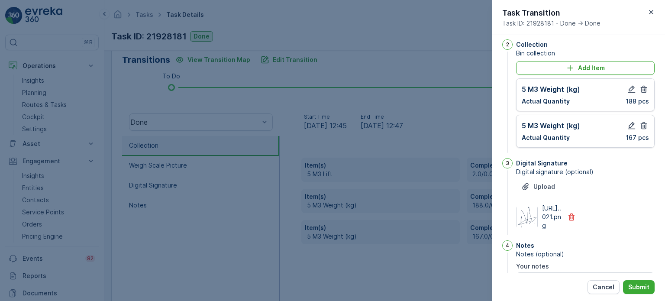
drag, startPoint x: 641, startPoint y: 91, endPoint x: 642, endPoint y: 108, distance: 16.9
click at [641, 92] on icon "button" at bounding box center [643, 89] width 9 height 9
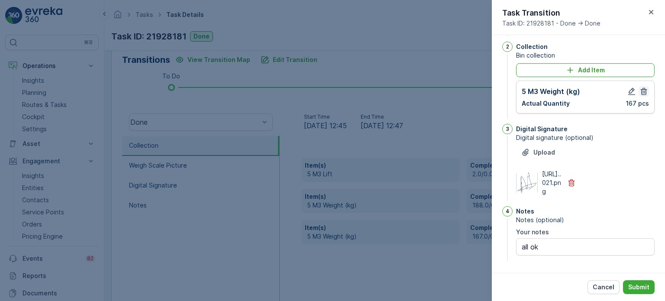
click at [641, 91] on icon "button" at bounding box center [643, 91] width 9 height 9
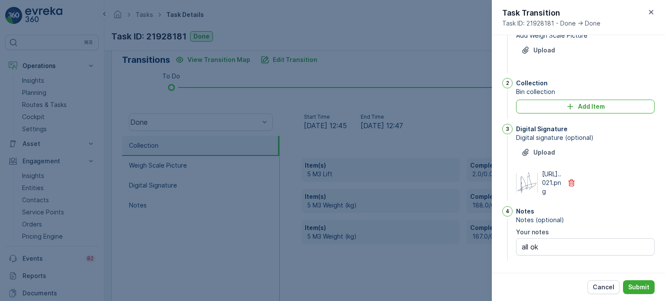
scroll to position [41, 0]
click at [556, 102] on div "Add Item" at bounding box center [585, 106] width 128 height 9
type notes "all ok"
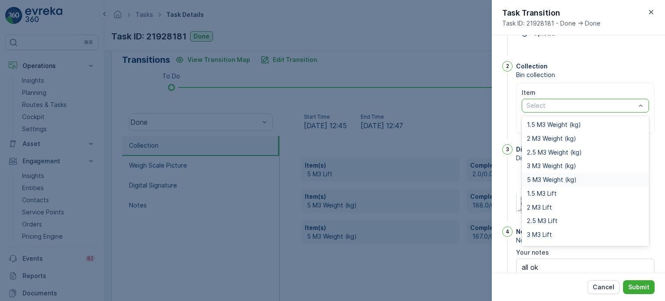
click at [538, 179] on span "5 M3 Weight (kg)" at bounding box center [552, 179] width 50 height 7
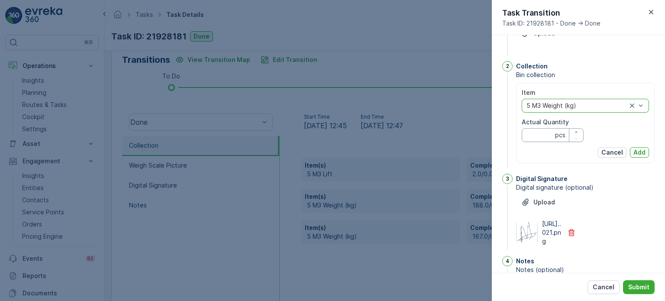
click at [540, 135] on Quantity "Actual Quantity" at bounding box center [552, 135] width 62 height 14
type Quantity "355"
click at [640, 149] on p "Add" at bounding box center [639, 152] width 12 height 9
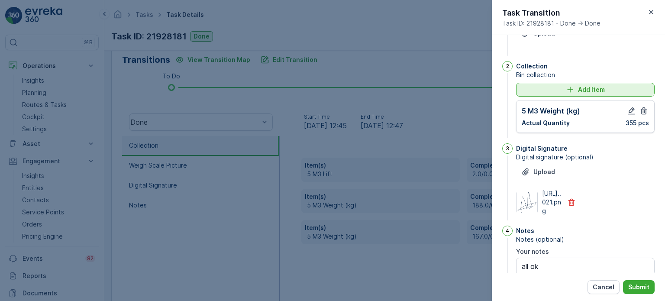
click at [556, 91] on div "Add Item" at bounding box center [585, 89] width 128 height 9
type notes "all ok"
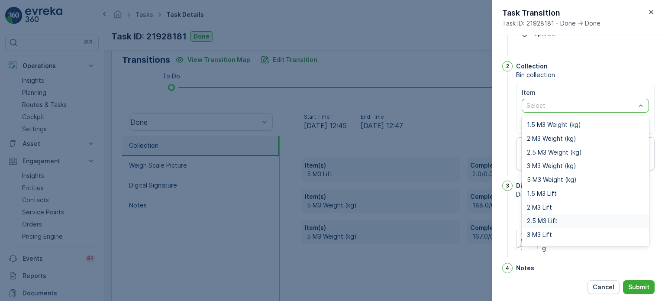
scroll to position [11, 0]
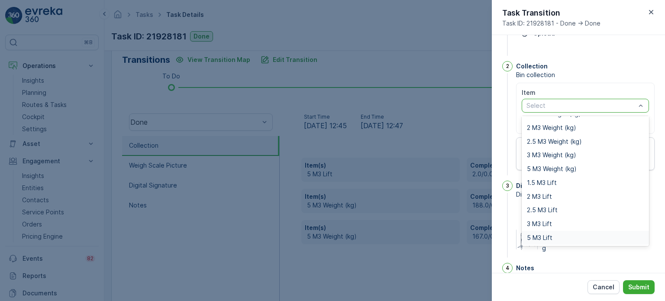
drag, startPoint x: 540, startPoint y: 237, endPoint x: 537, endPoint y: 190, distance: 46.4
click at [540, 236] on span "5 M3 Lift" at bounding box center [540, 237] width 26 height 7
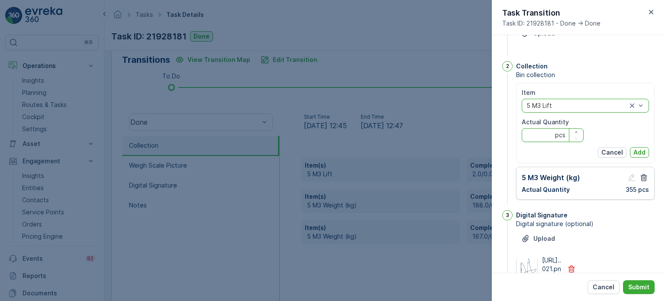
click at [540, 131] on Quantity "Actual Quantity" at bounding box center [552, 135] width 62 height 14
type Quantity "1"
click at [633, 150] on p "Add" at bounding box center [639, 152] width 12 height 9
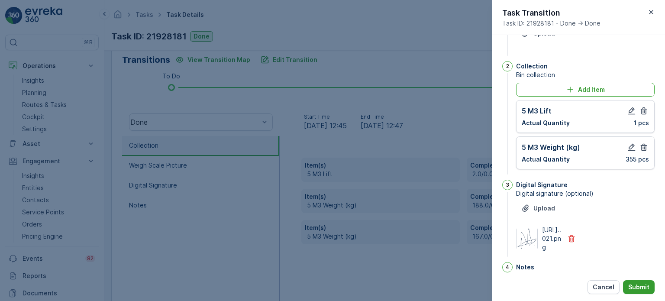
click at [640, 284] on p "Submit" at bounding box center [638, 287] width 21 height 9
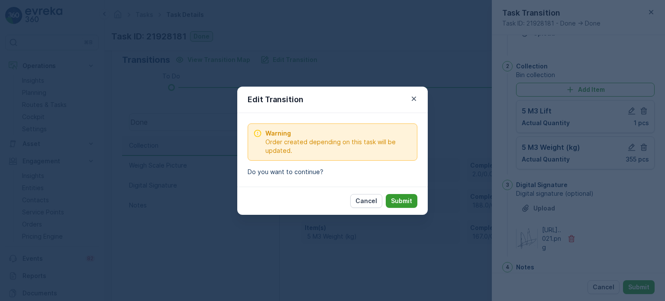
click at [406, 200] on p "Submit" at bounding box center [401, 200] width 21 height 9
type notes "all ok"
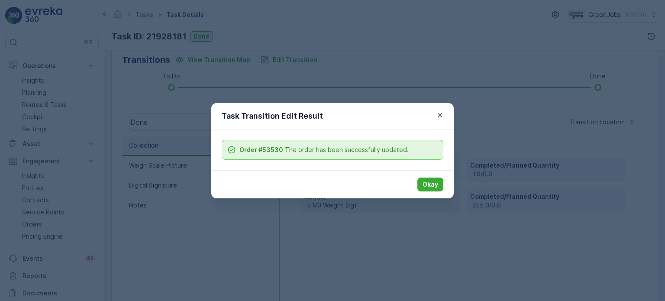
click at [434, 188] on button "Okay" at bounding box center [430, 184] width 26 height 14
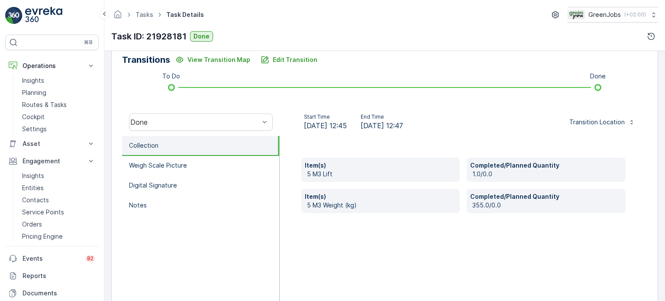
scroll to position [130, 0]
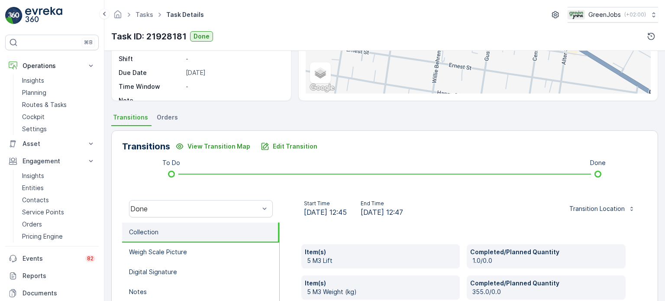
click at [172, 114] on span "Orders" at bounding box center [167, 117] width 21 height 9
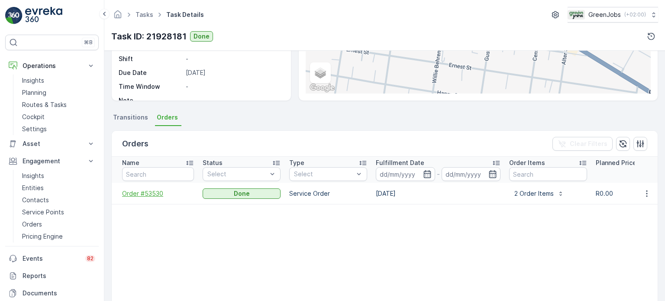
click at [156, 192] on span "Order #53530" at bounding box center [158, 193] width 72 height 9
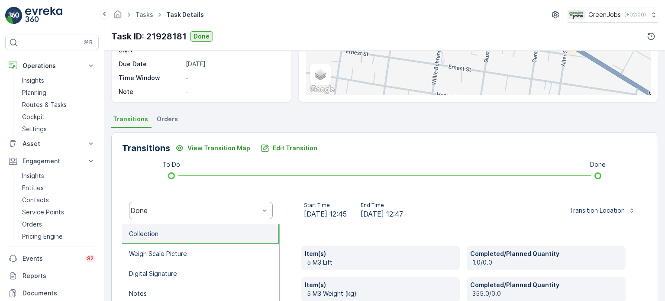
scroll to position [130, 0]
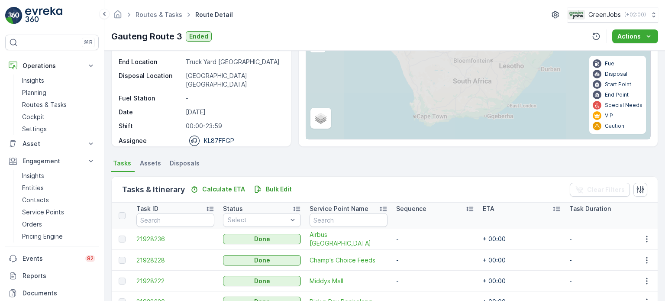
scroll to position [130, 0]
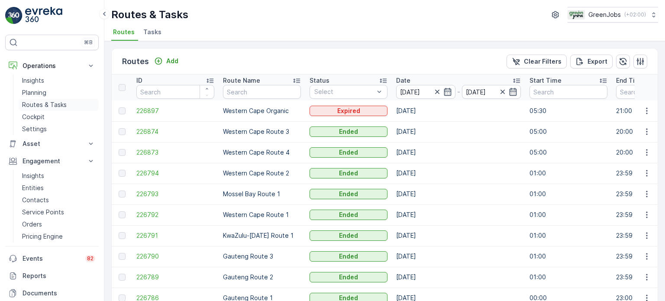
drag, startPoint x: 51, startPoint y: 103, endPoint x: 58, endPoint y: 104, distance: 6.9
click at [51, 104] on p "Routes & Tasks" at bounding box center [44, 104] width 45 height 9
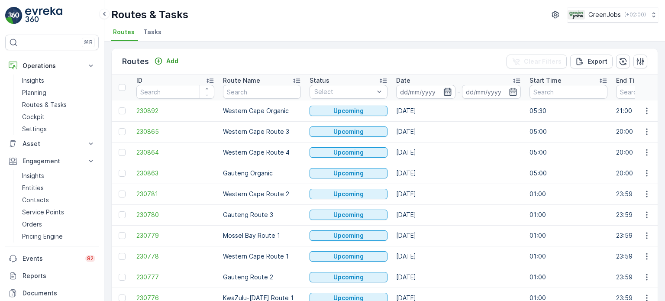
click at [444, 93] on icon "button" at bounding box center [447, 92] width 7 height 8
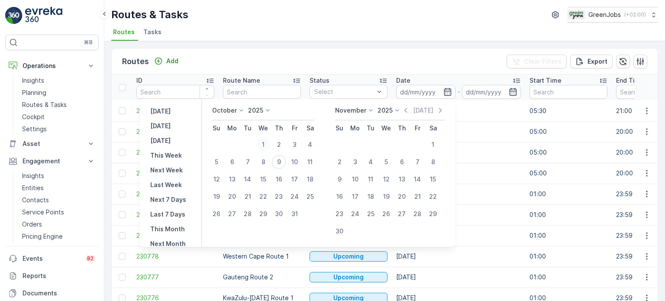
click at [267, 142] on div "1" at bounding box center [263, 145] width 14 height 14
type input "[DATE]"
click at [267, 142] on div "1" at bounding box center [263, 145] width 14 height 14
type input "[DATE]"
click at [267, 142] on div "1" at bounding box center [263, 145] width 14 height 14
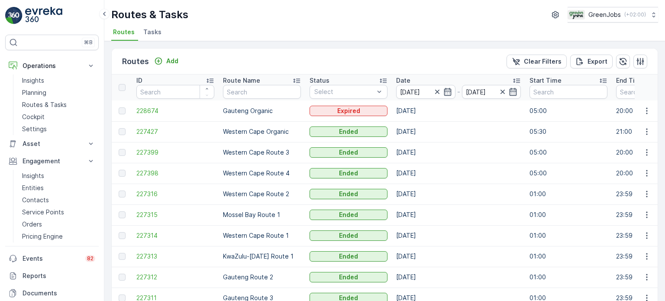
scroll to position [43, 0]
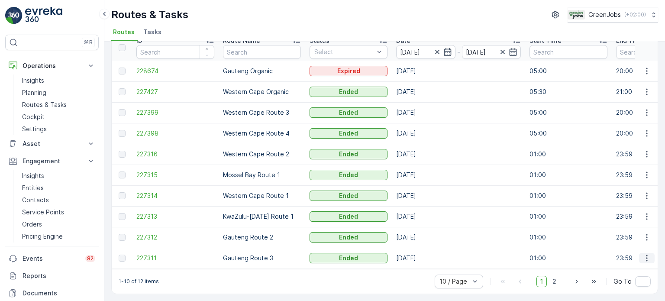
click at [643, 254] on icon "button" at bounding box center [646, 258] width 9 height 9
click at [623, 267] on span "See More Details" at bounding box center [626, 267] width 50 height 9
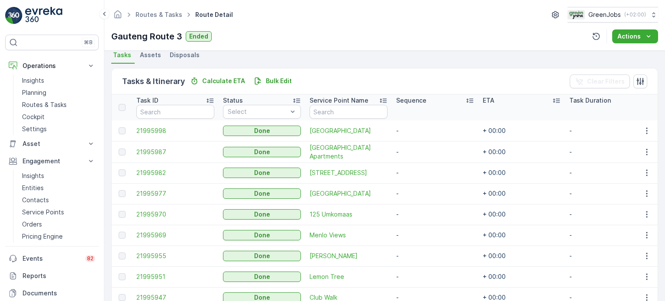
scroll to position [216, 0]
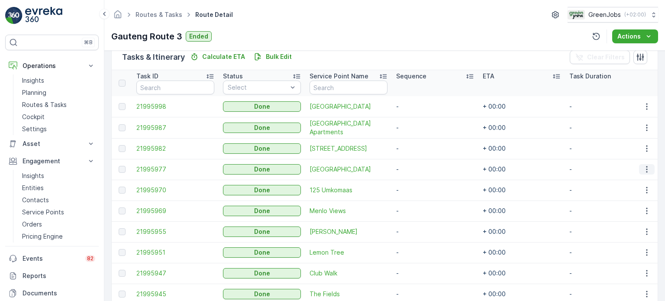
click at [643, 167] on icon "button" at bounding box center [646, 169] width 9 height 9
click at [633, 176] on div "See More Details" at bounding box center [636, 181] width 57 height 12
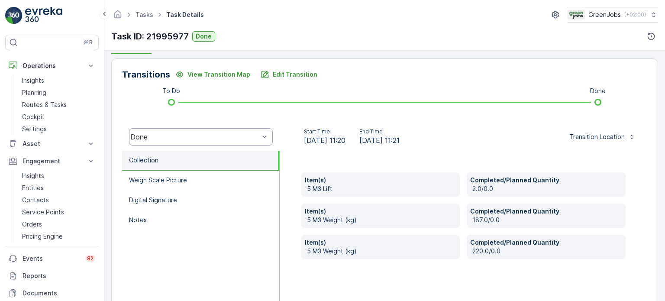
scroll to position [158, 0]
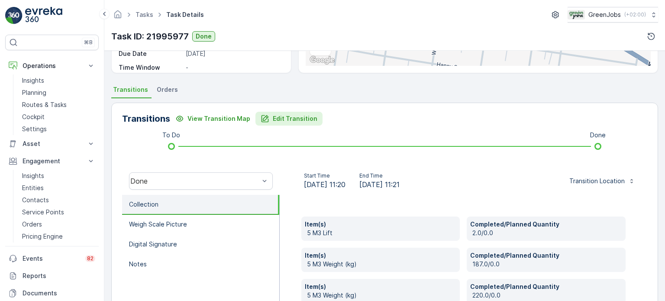
click at [293, 117] on p "Edit Transition" at bounding box center [295, 118] width 45 height 9
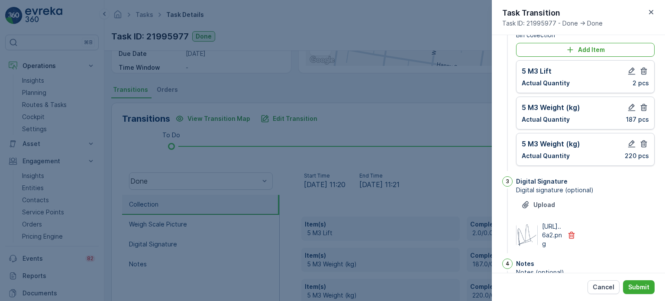
scroll to position [62, 0]
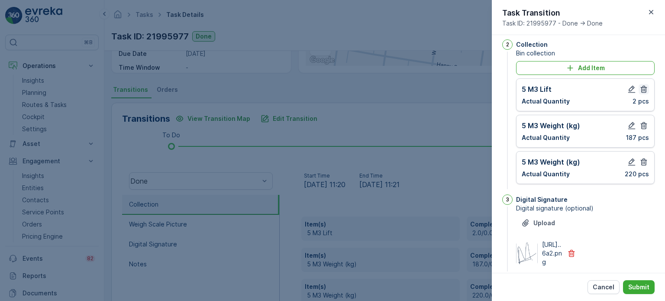
click at [642, 88] on icon "button" at bounding box center [643, 89] width 6 height 7
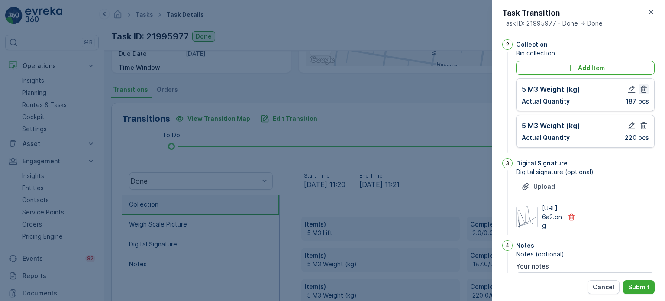
click at [642, 89] on icon "button" at bounding box center [643, 89] width 6 height 7
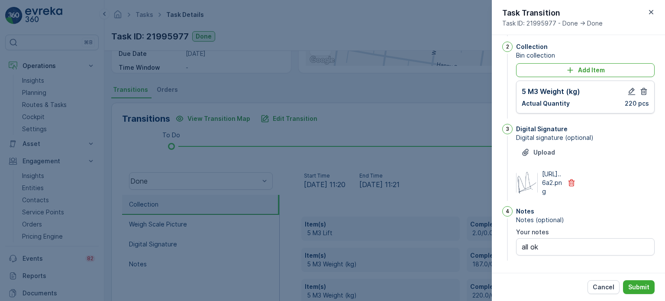
click at [642, 89] on icon "button" at bounding box center [643, 91] width 6 height 7
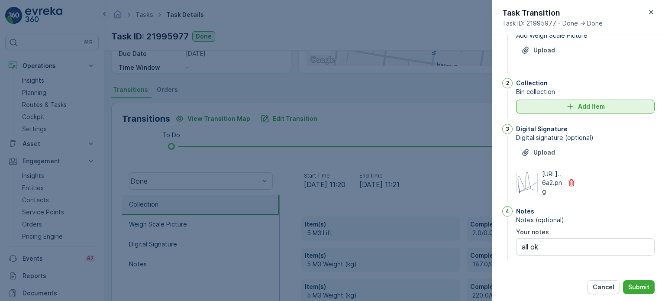
click at [578, 100] on button "Add Item" at bounding box center [585, 107] width 138 height 14
type notes "all ok"
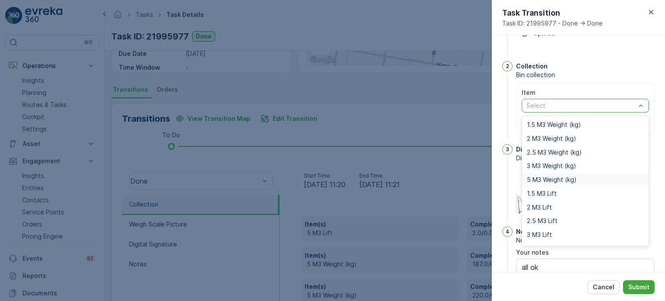
click at [547, 181] on span "5 M3 Weight (kg)" at bounding box center [552, 179] width 50 height 7
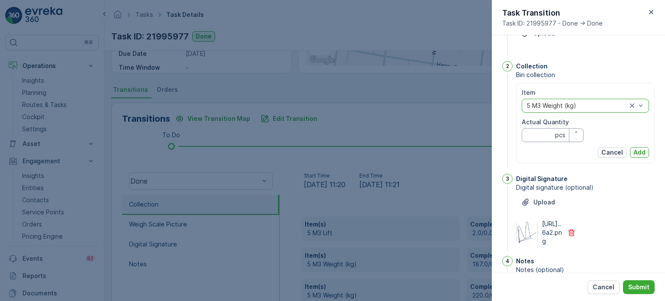
click at [537, 129] on Quantity "Actual Quantity" at bounding box center [552, 135] width 62 height 14
type Quantity "407"
click at [633, 149] on p "Add" at bounding box center [639, 152] width 12 height 9
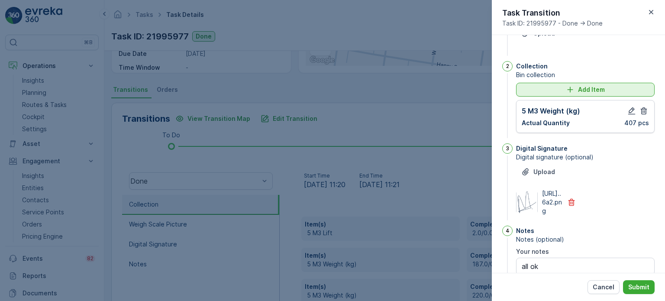
click at [572, 91] on icon "Add Item" at bounding box center [570, 89] width 9 height 9
type notes "all ok"
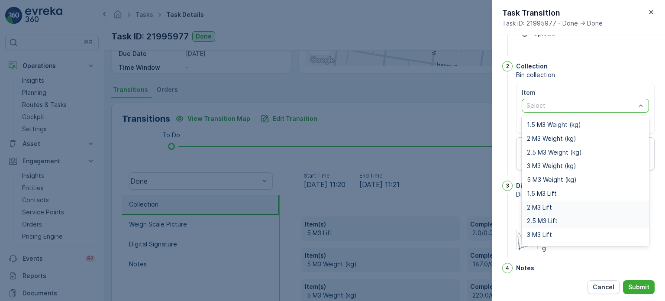
scroll to position [11, 0]
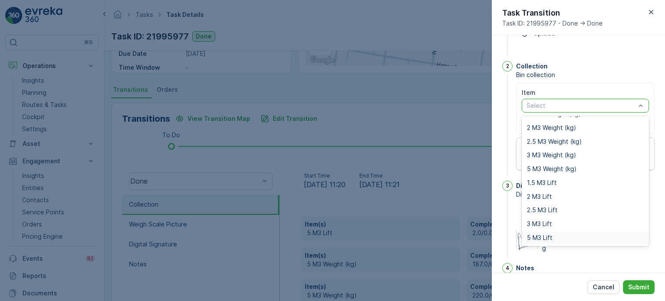
click at [547, 232] on div "5 M3 Lift" at bounding box center [584, 238] width 127 height 14
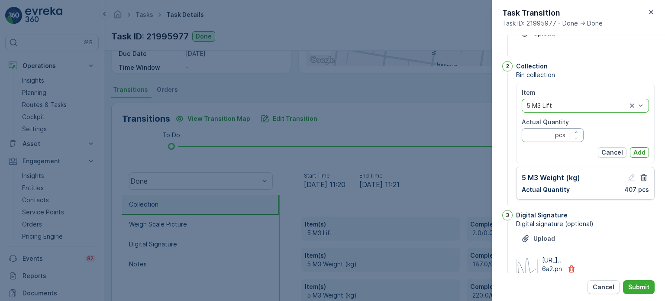
click at [543, 138] on Quantity "Actual Quantity" at bounding box center [552, 135] width 62 height 14
type Quantity "1"
click at [634, 148] on p "Add" at bounding box center [639, 152] width 12 height 9
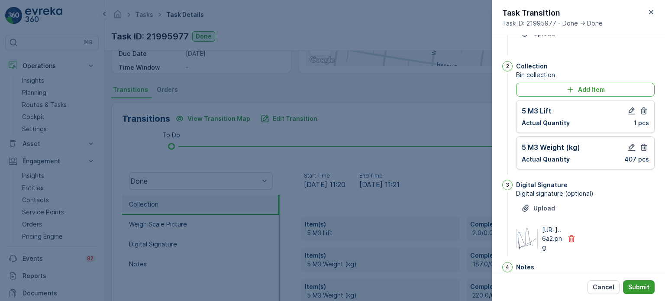
click at [636, 286] on p "Submit" at bounding box center [638, 287] width 21 height 9
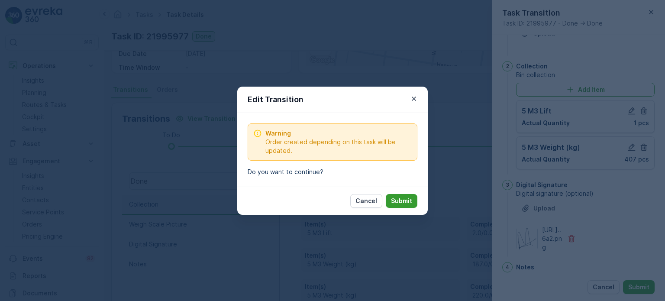
click at [403, 195] on button "Submit" at bounding box center [402, 201] width 32 height 14
type notes "all ok"
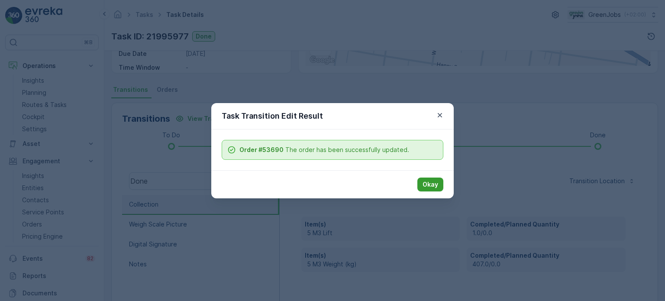
click at [424, 187] on p "Okay" at bounding box center [430, 184] width 16 height 9
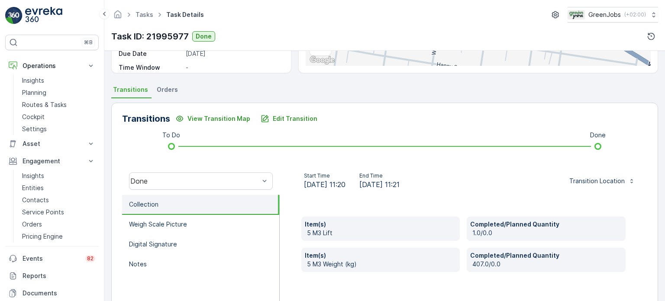
click at [174, 90] on span "Orders" at bounding box center [167, 89] width 21 height 9
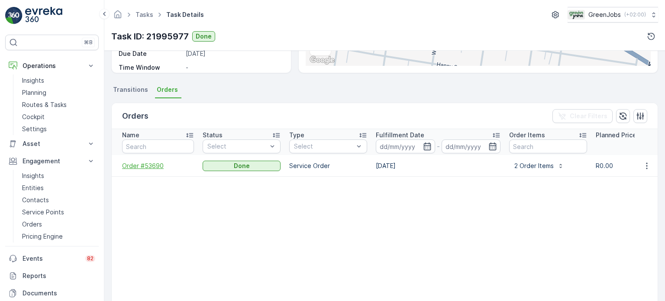
click at [147, 166] on span "Order #53690" at bounding box center [158, 165] width 72 height 9
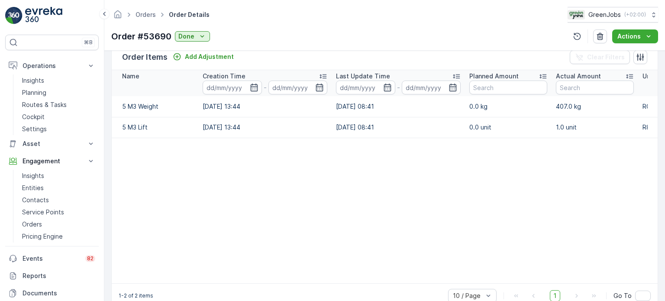
scroll to position [238, 0]
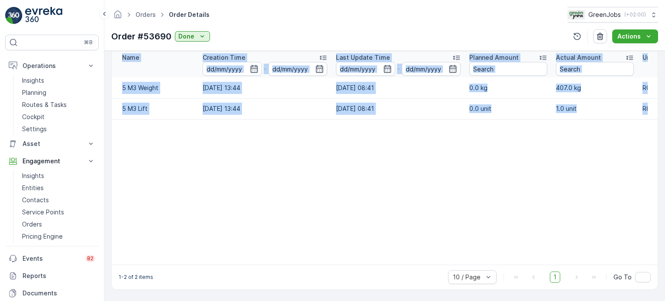
drag, startPoint x: 511, startPoint y: 260, endPoint x: 565, endPoint y: 263, distance: 53.3
click at [565, 263] on div "Name Creation Time - Last Update Time - Planned Amount Actual Amount Unit Price…" at bounding box center [385, 157] width 546 height 213
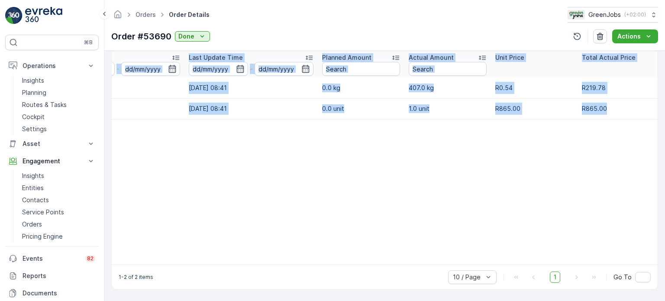
scroll to position [0, 0]
